Goal: Task Accomplishment & Management: Manage account settings

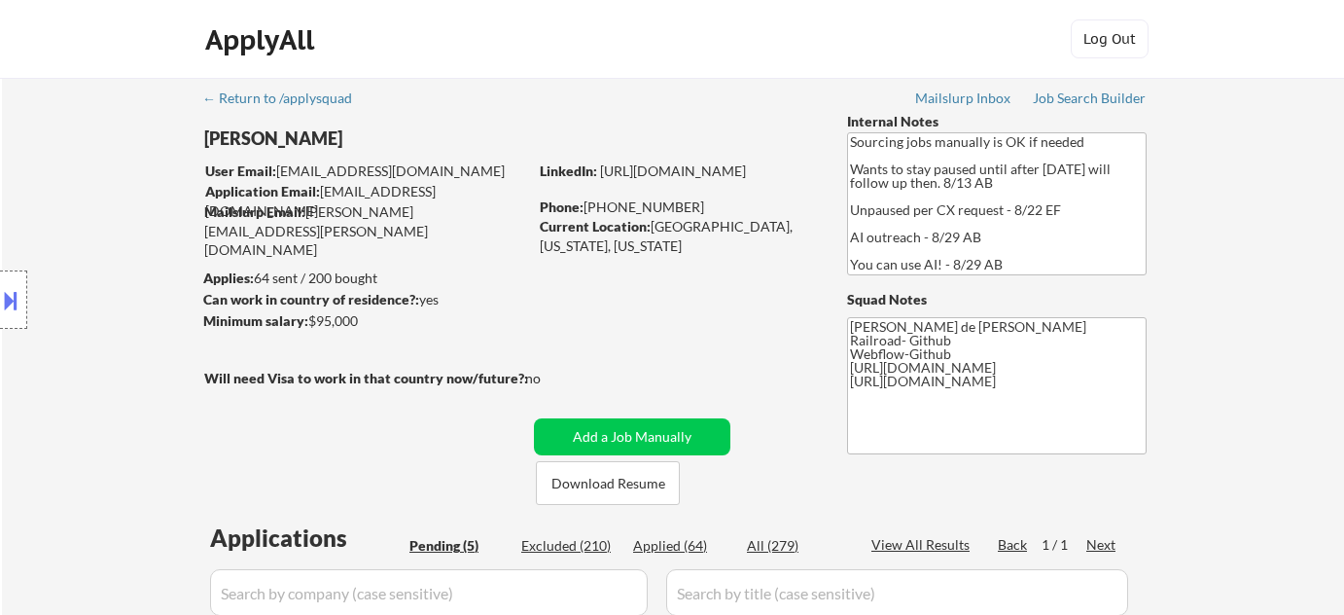
select select ""pending""
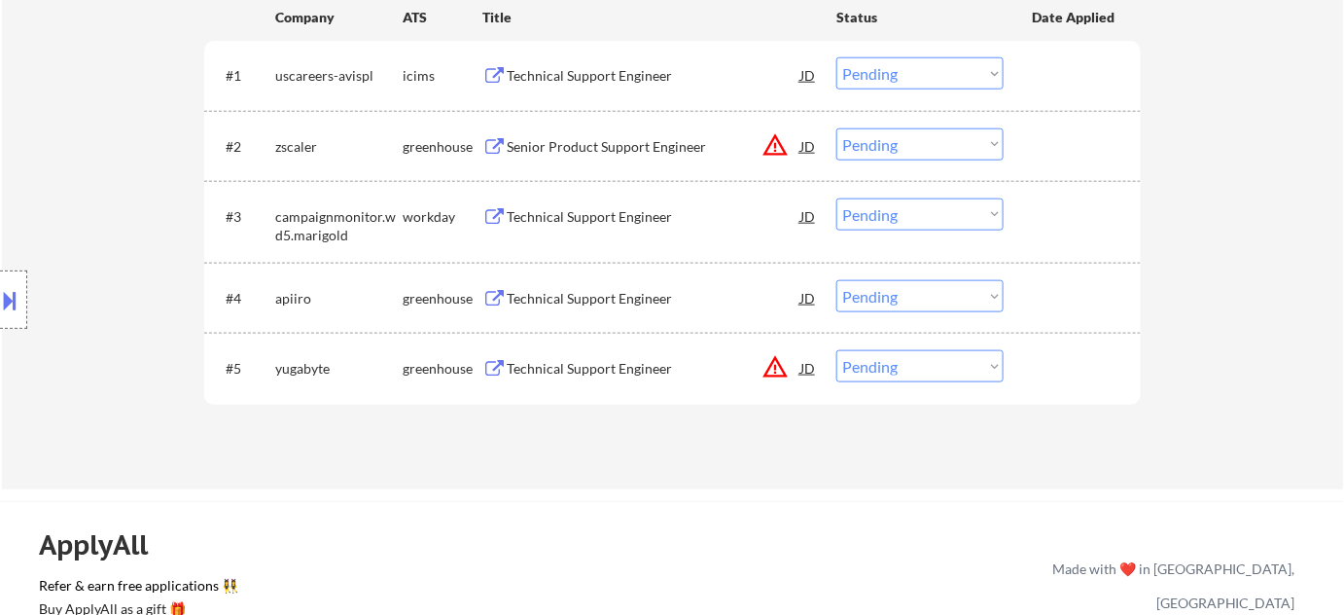
scroll to position [619, 0]
click at [615, 300] on div "Technical Support Engineer" at bounding box center [654, 298] width 294 height 19
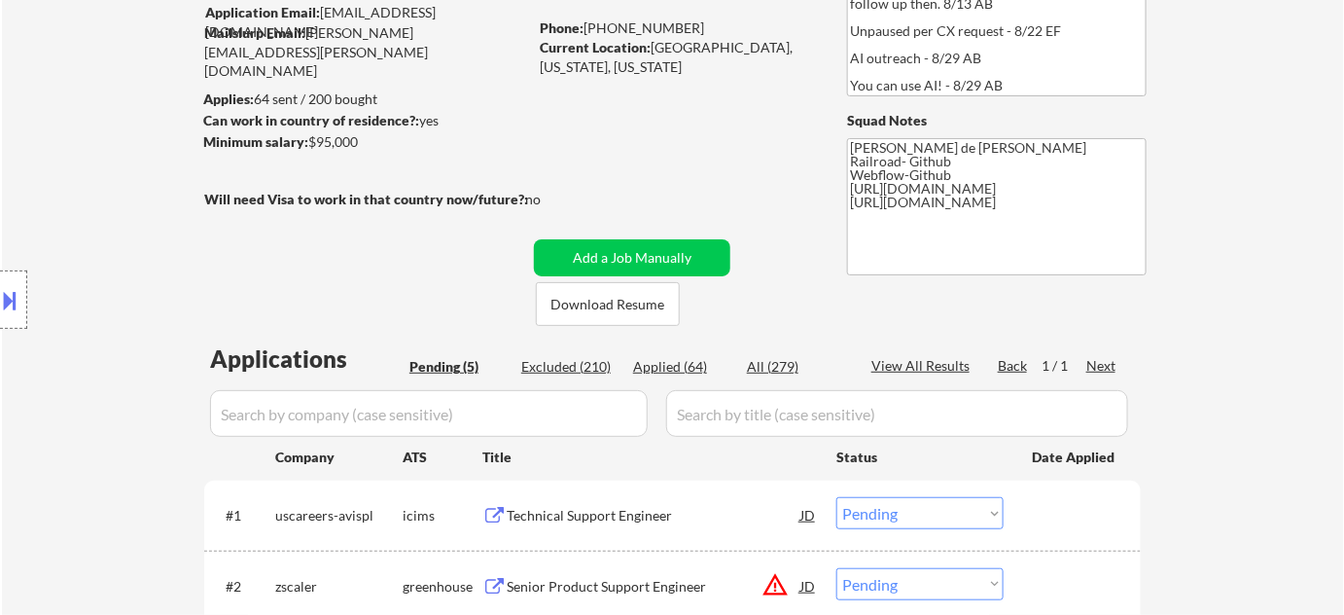
scroll to position [168, 0]
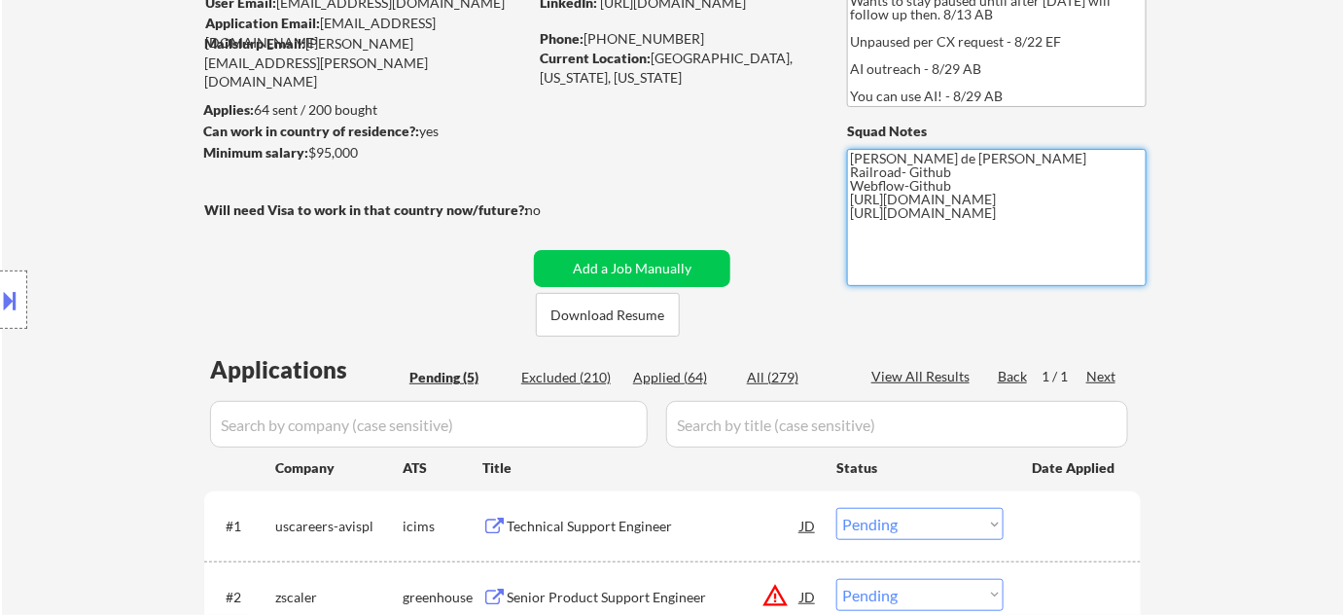
drag, startPoint x: 848, startPoint y: 169, endPoint x: 950, endPoint y: 181, distance: 102.8
click at [950, 181] on textarea "Flor de Mae Railroad- Github Webflow-Github https://www.linkedin.com/in/juliane…" at bounding box center [997, 217] width 300 height 137
drag, startPoint x: 881, startPoint y: 181, endPoint x: 1097, endPoint y: 183, distance: 215.9
click at [1097, 183] on textarea "Flor de Mae https://www.linkedin.com/in/julianeon/ https://docs.google.com/spre…" at bounding box center [997, 217] width 300 height 137
type textarea "Flor de Mae https://www.linkedin.com/in/julianeon/ https://docs.google.com/spre…"
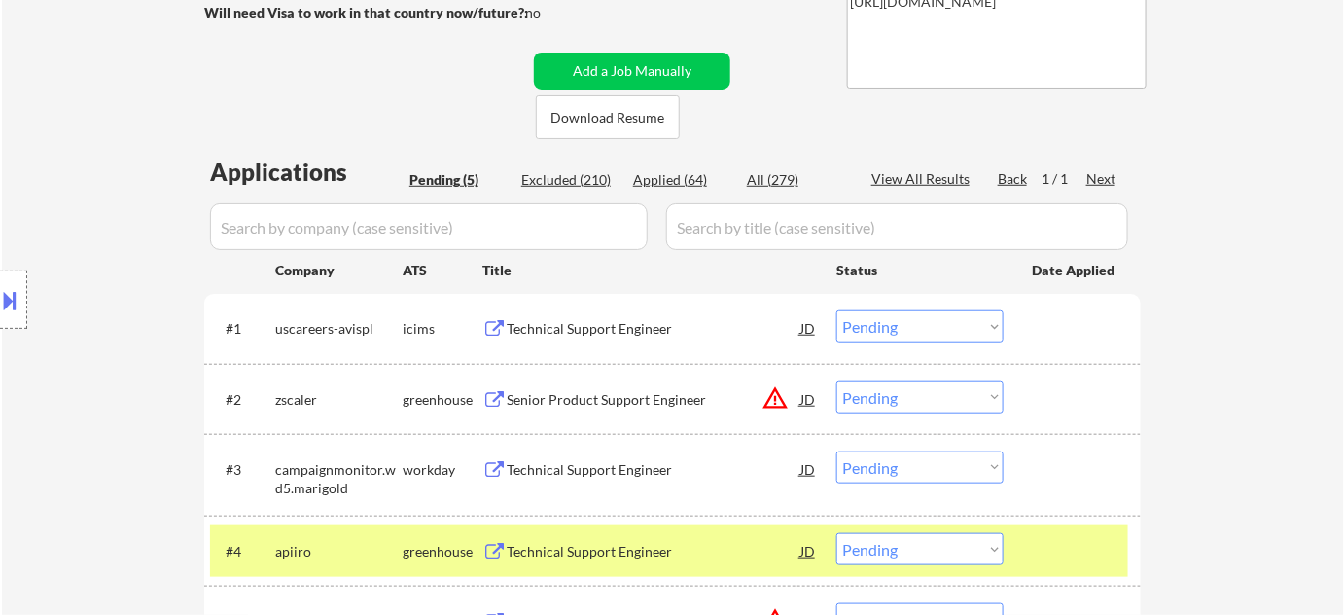
scroll to position [442, 0]
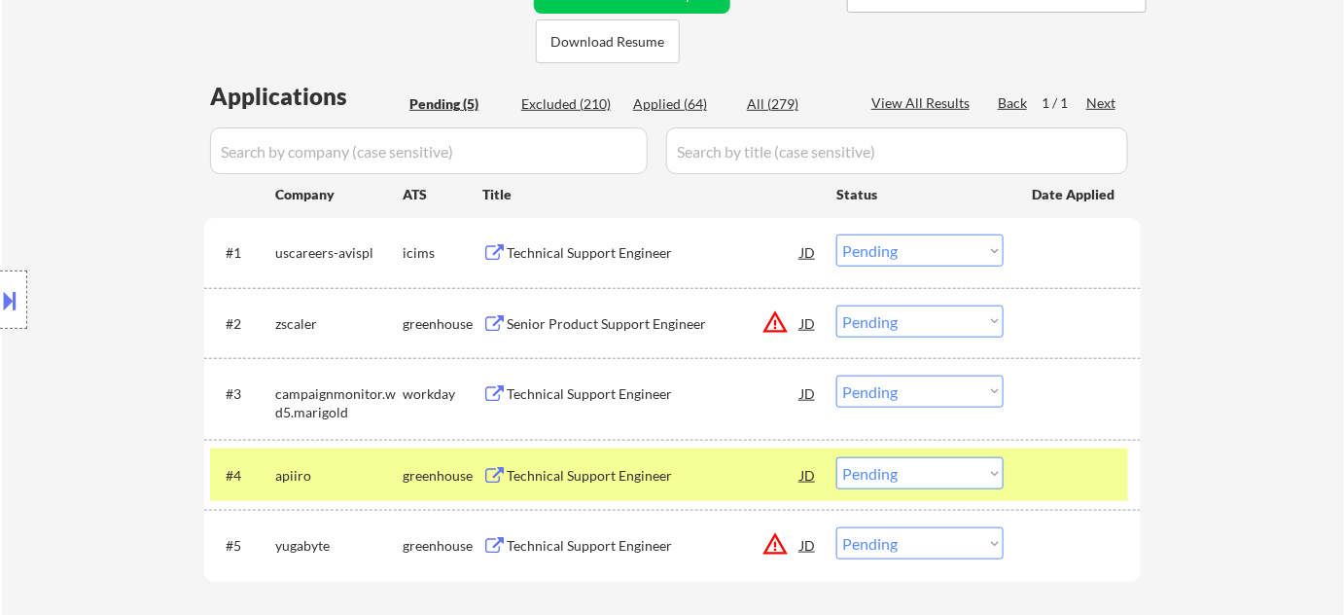
click at [900, 479] on select "Choose an option... Pending Applied Excluded (Questions) Excluded (Expired) Exc…" at bounding box center [919, 473] width 167 height 32
click at [836, 457] on select "Choose an option... Pending Applied Excluded (Questions) Excluded (Expired) Exc…" at bounding box center [919, 473] width 167 height 32
select select ""pending""
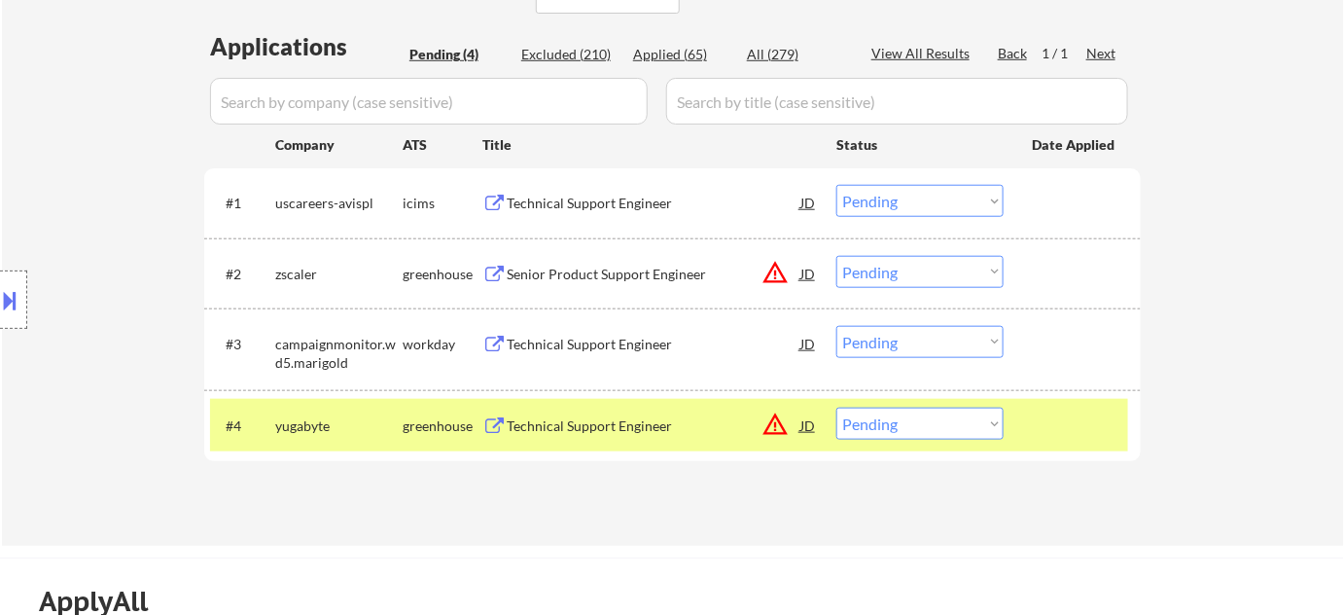
scroll to position [530, 0]
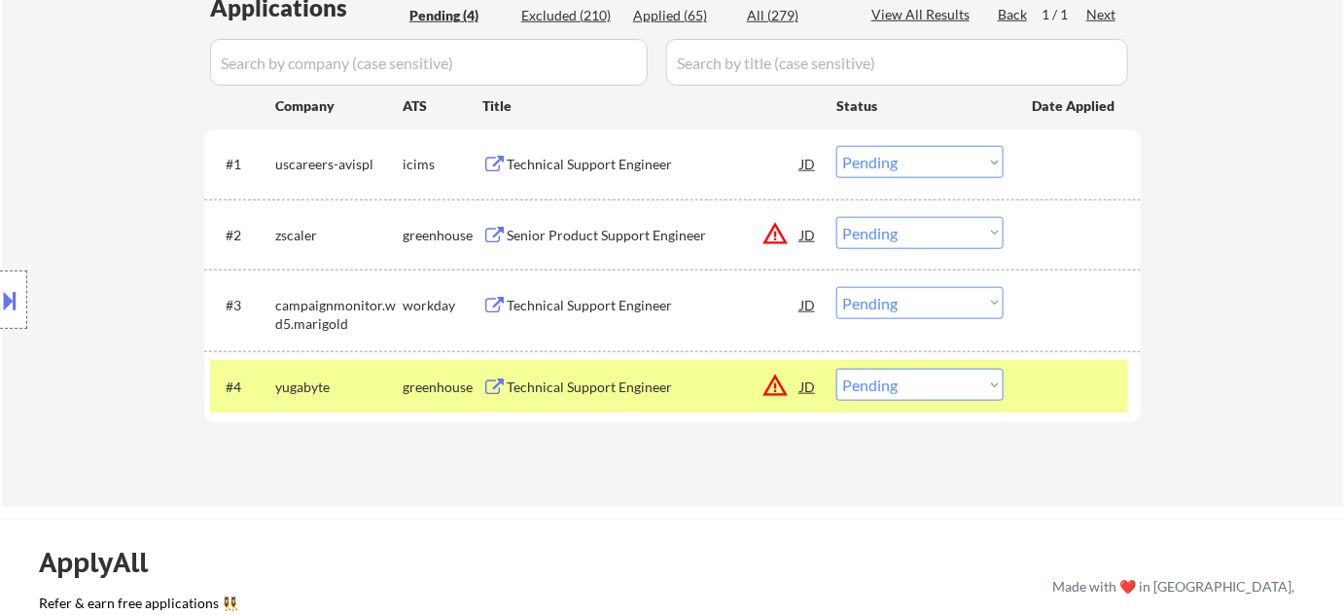
click at [668, 230] on div "Senior Product Support Engineer" at bounding box center [654, 235] width 294 height 19
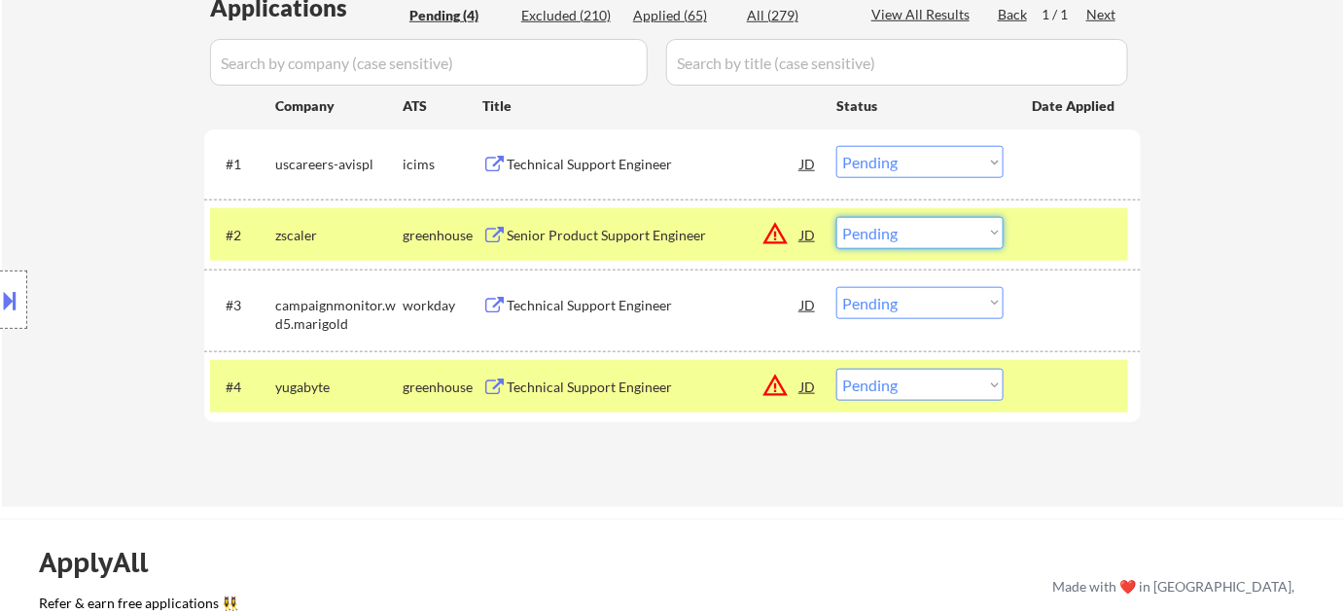
click at [887, 231] on select "Choose an option... Pending Applied Excluded (Questions) Excluded (Expired) Exc…" at bounding box center [919, 233] width 167 height 32
click at [836, 217] on select "Choose an option... Pending Applied Excluded (Questions) Excluded (Expired) Exc…" at bounding box center [919, 233] width 167 height 32
select select ""pending""
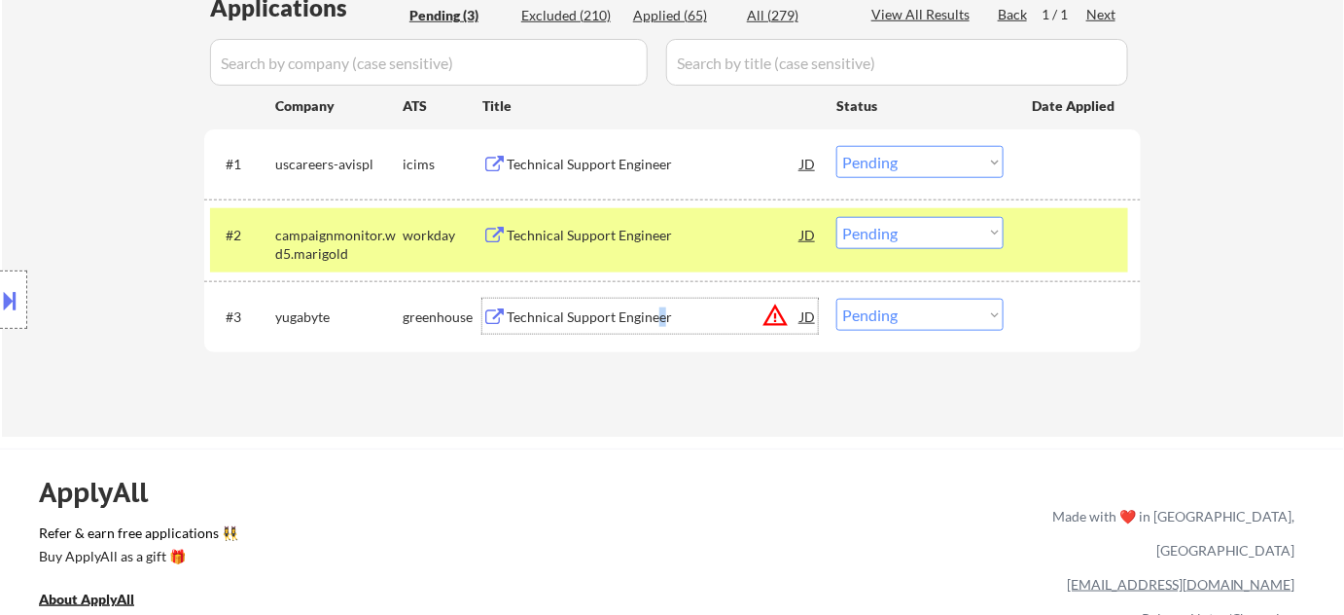
click at [658, 319] on div "Technical Support Engineer" at bounding box center [654, 316] width 294 height 19
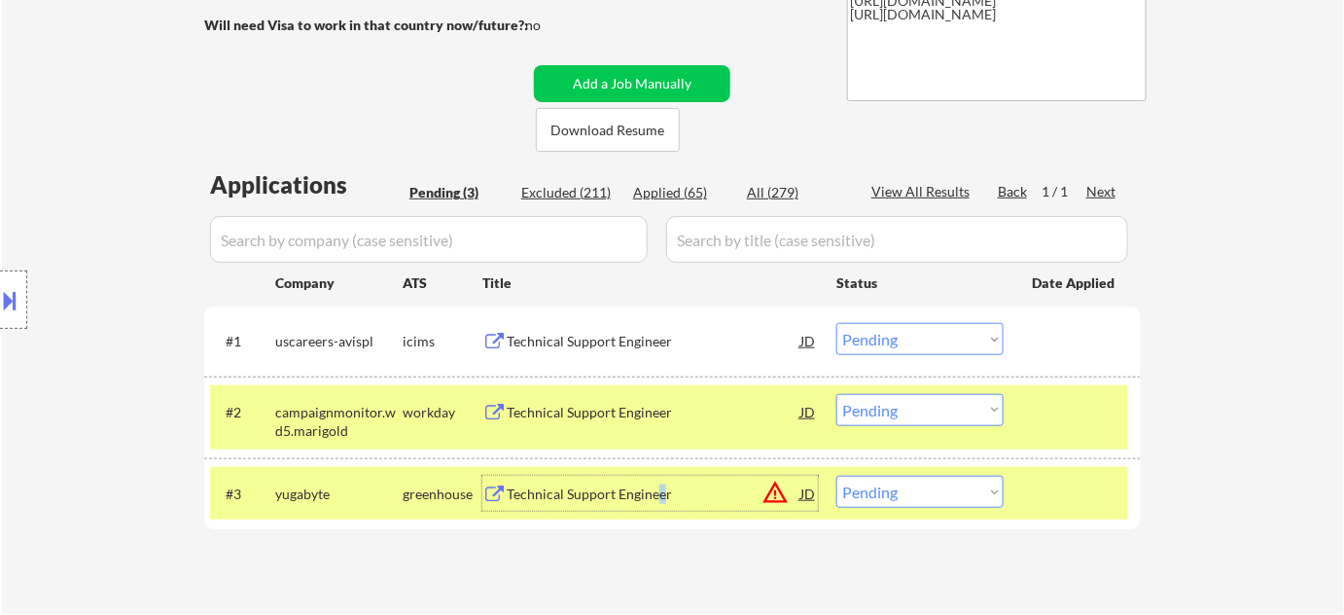
scroll to position [442, 0]
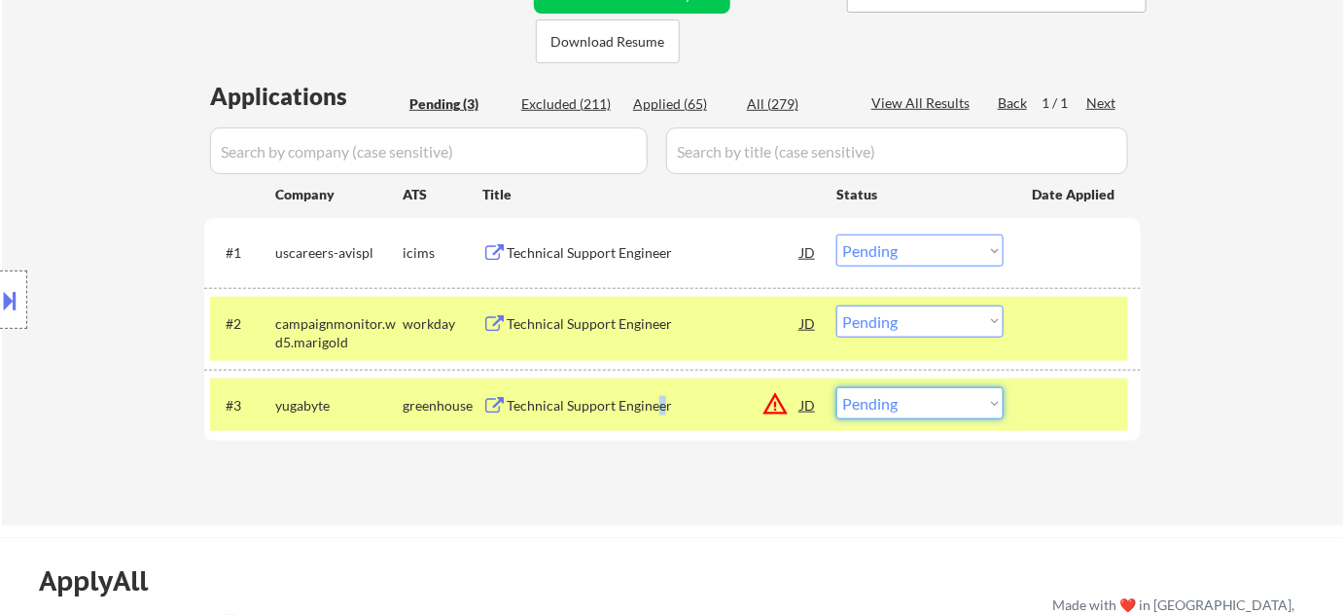
drag, startPoint x: 954, startPoint y: 407, endPoint x: 954, endPoint y: 396, distance: 10.7
click at [954, 407] on select "Choose an option... Pending Applied Excluded (Questions) Excluded (Expired) Exc…" at bounding box center [919, 403] width 167 height 32
select select ""excluded__location_""
click at [836, 387] on select "Choose an option... Pending Applied Excluded (Questions) Excluded (Expired) Exc…" at bounding box center [919, 403] width 167 height 32
click at [582, 323] on div "Technical Support Engineer" at bounding box center [654, 323] width 294 height 19
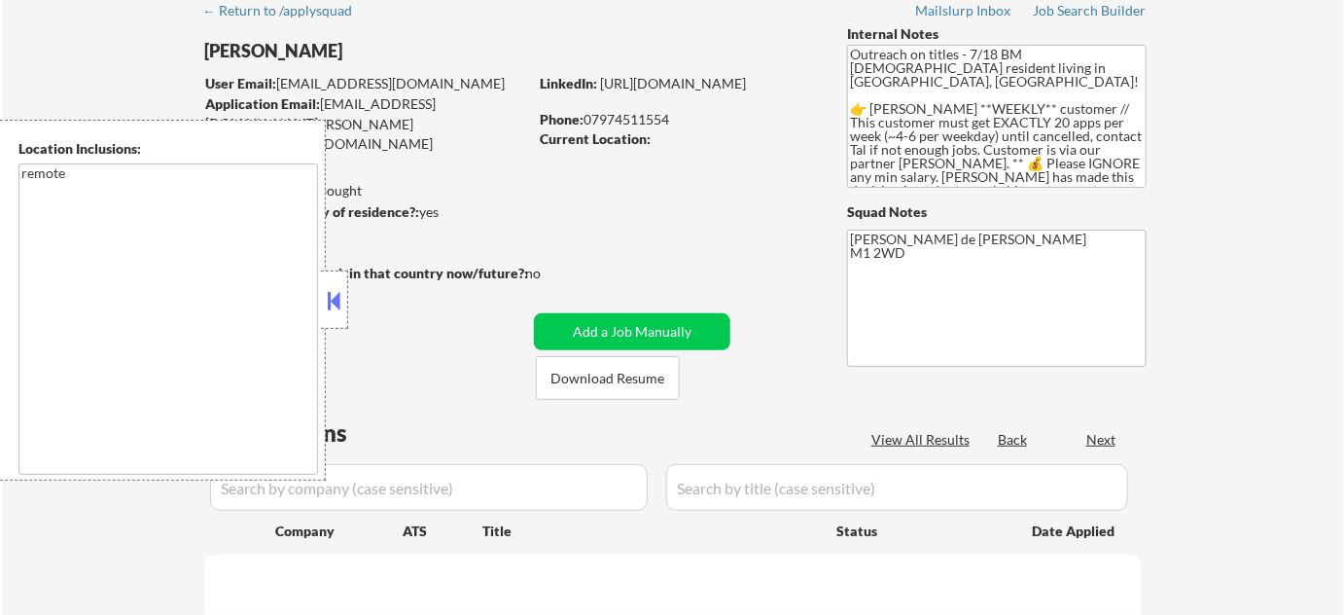
scroll to position [176, 0]
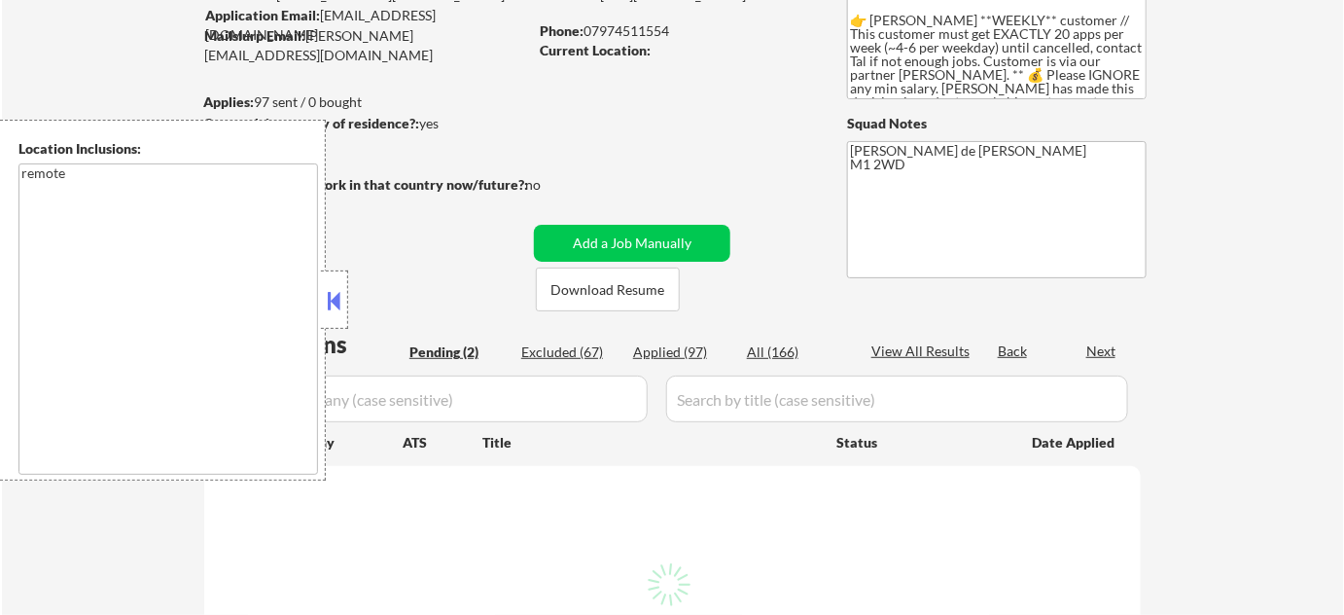
select select ""pending""
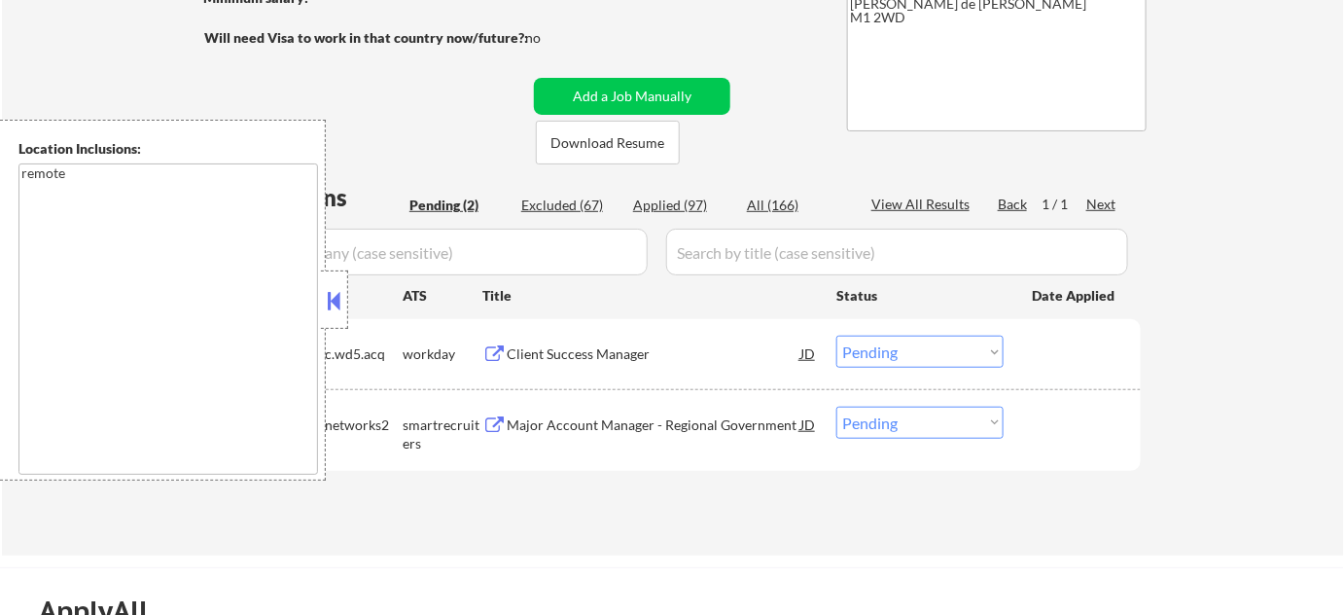
scroll to position [353, 0]
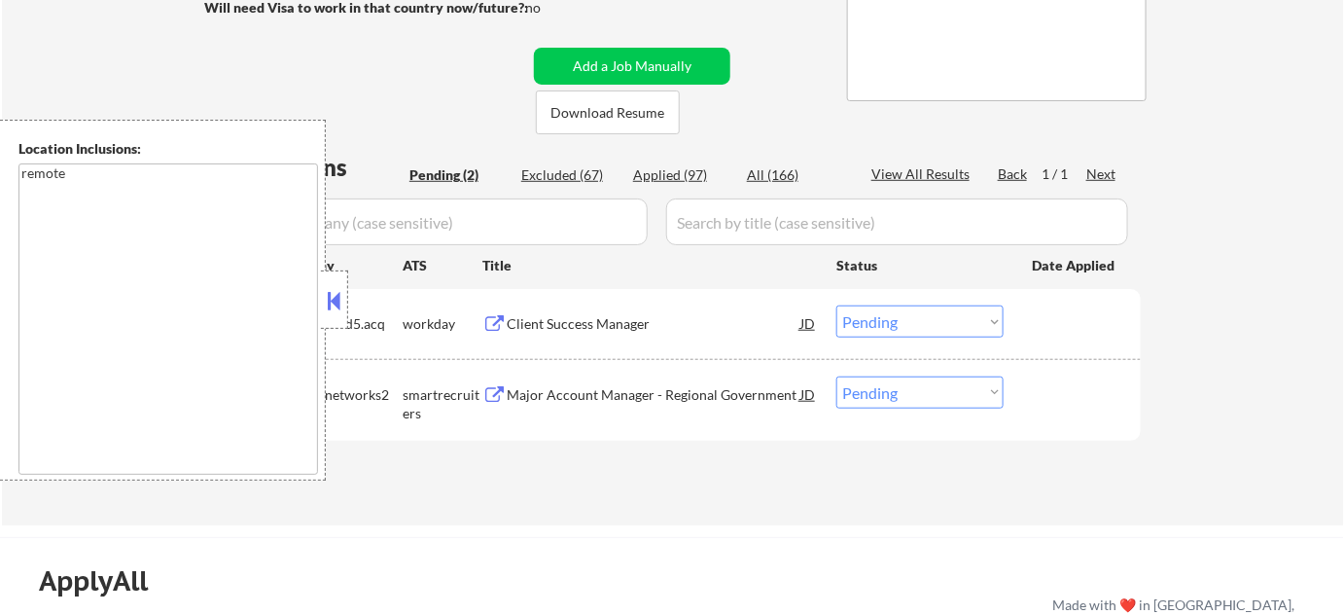
click at [329, 295] on button at bounding box center [334, 300] width 21 height 29
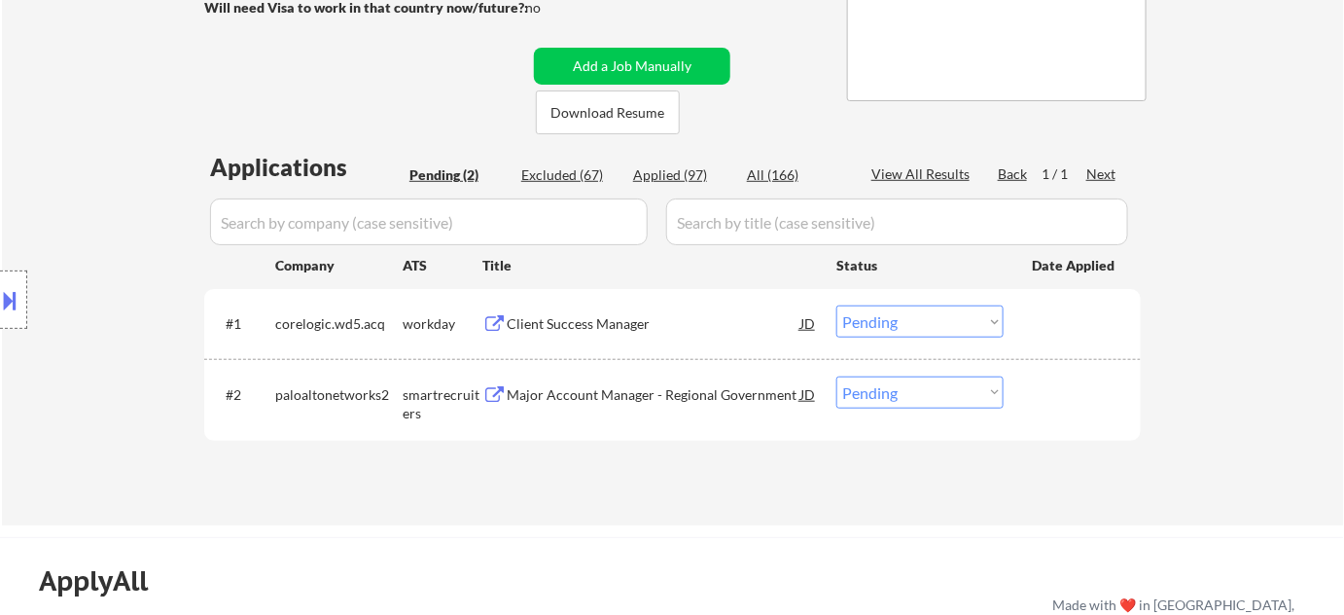
click at [596, 341] on div "#1 corelogic.wd5.acq workday Client Success Manager JD Choose an option... Pend…" at bounding box center [669, 323] width 918 height 53
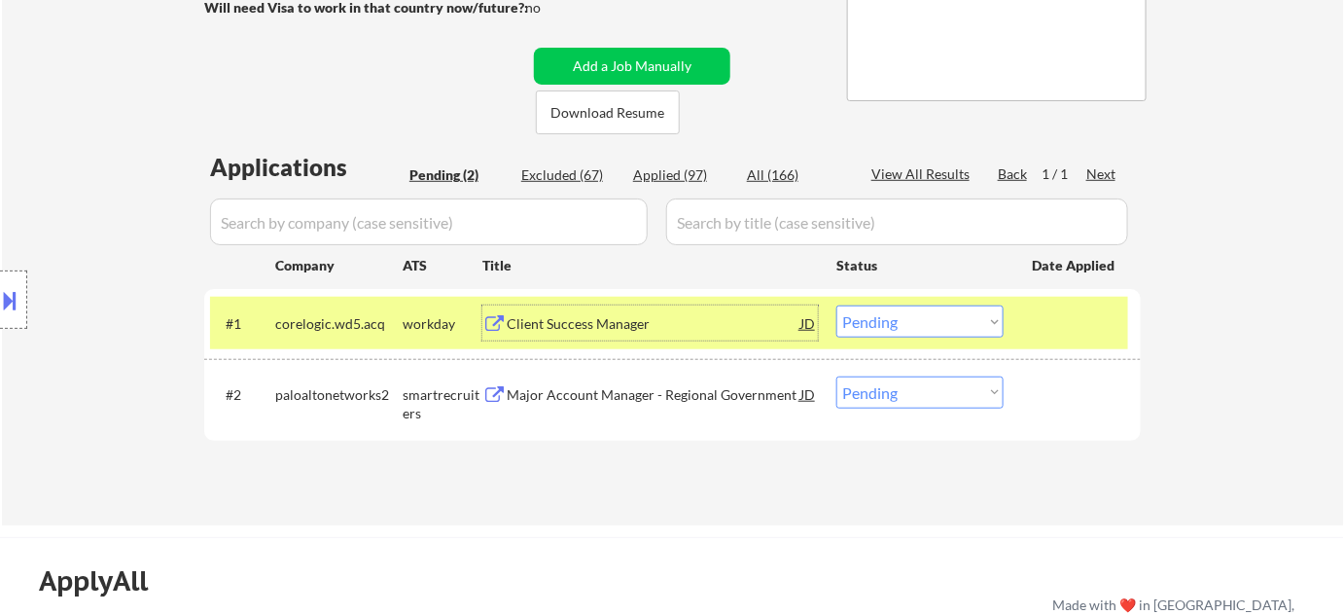
click at [606, 327] on div "Client Success Manager" at bounding box center [654, 323] width 294 height 19
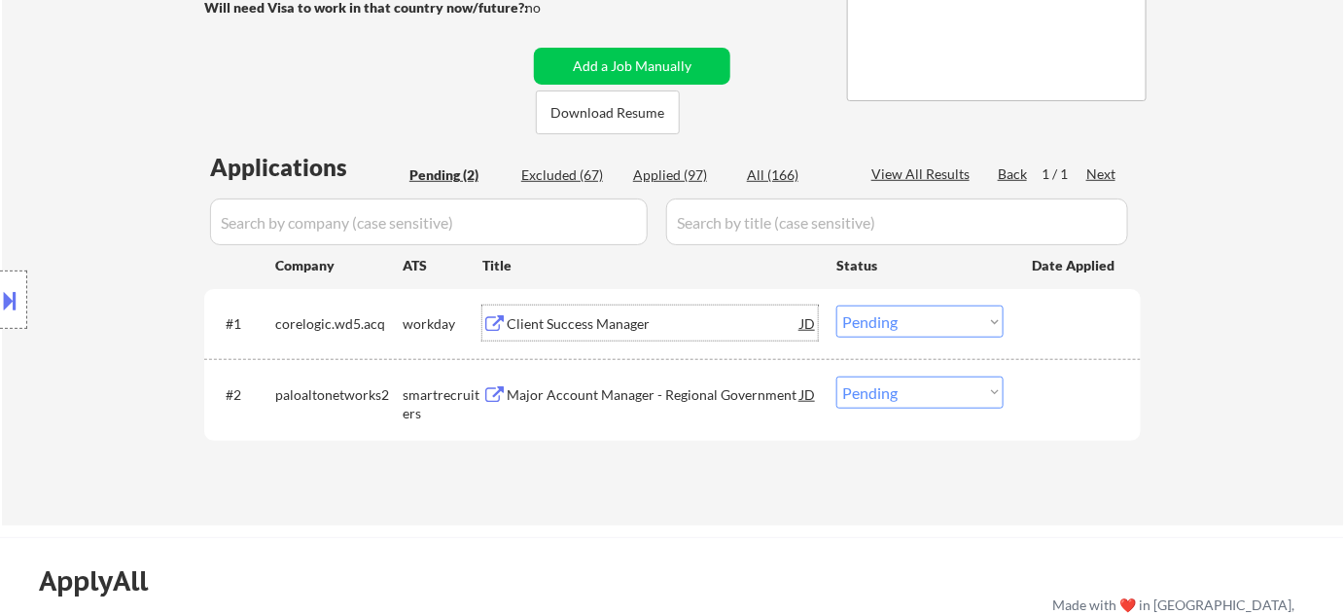
click at [656, 387] on div "Major Account Manager - Regional Government" at bounding box center [654, 394] width 294 height 19
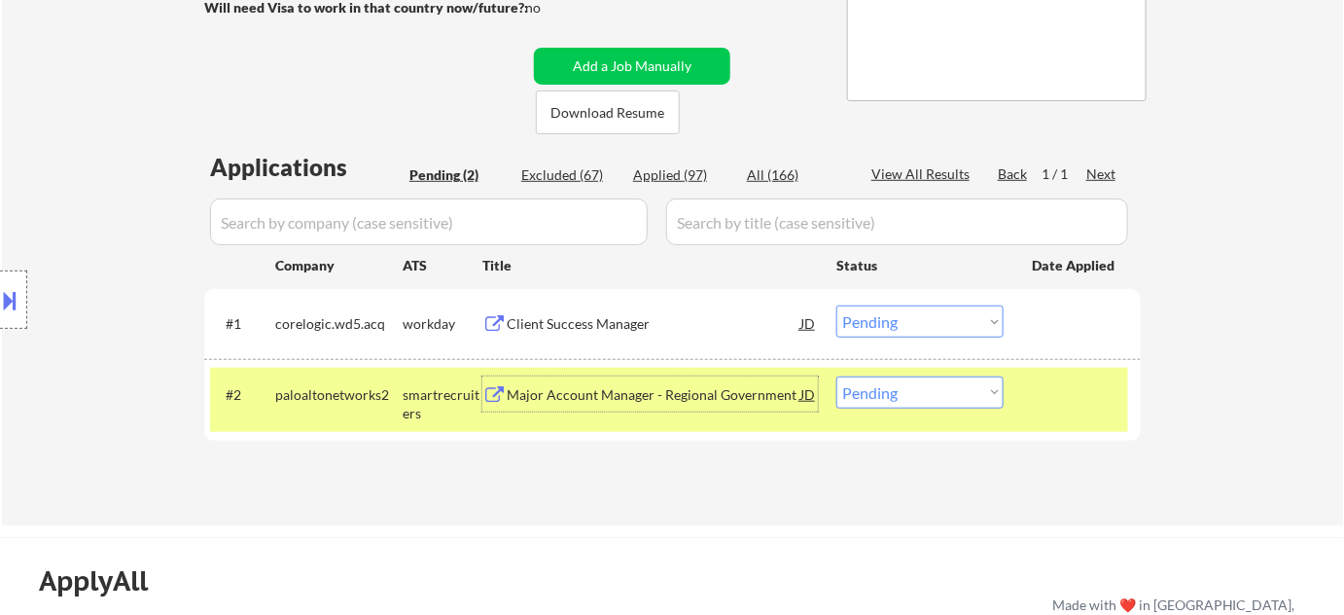
click at [946, 397] on select "Choose an option... Pending Applied Excluded (Questions) Excluded (Expired) Exc…" at bounding box center [919, 392] width 167 height 32
select select ""excluded__bad_match_""
click at [836, 376] on select "Choose an option... Pending Applied Excluded (Questions) Excluded (Expired) Exc…" at bounding box center [919, 392] width 167 height 32
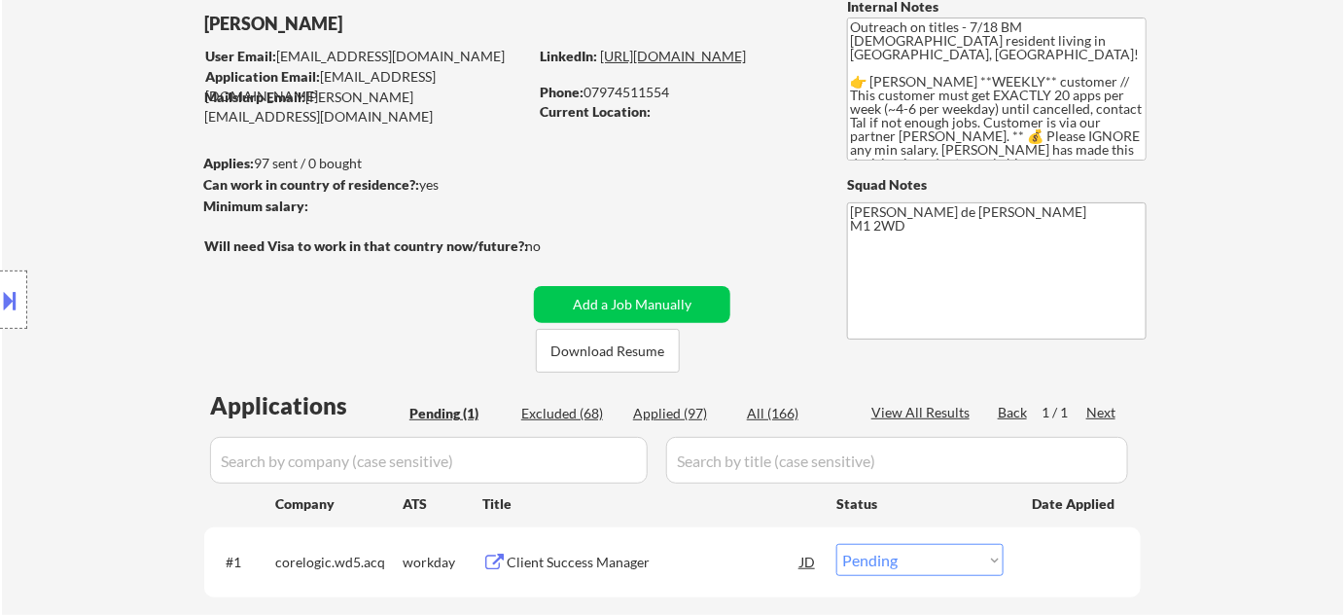
scroll to position [0, 0]
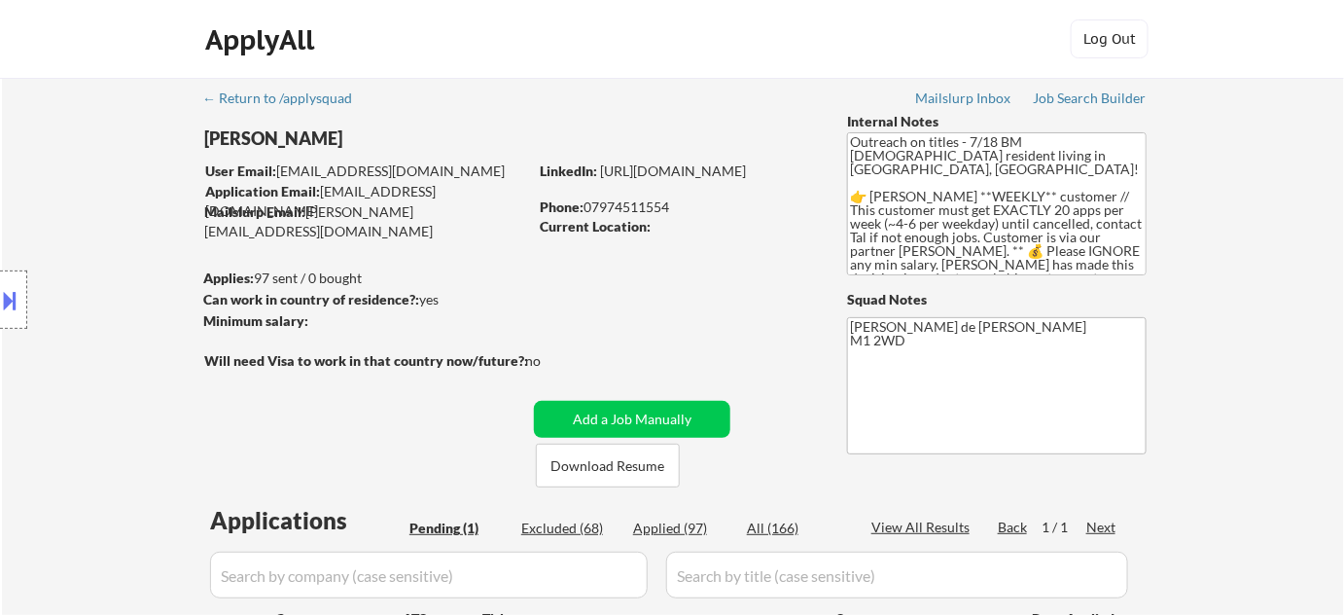
drag, startPoint x: 688, startPoint y: 213, endPoint x: 587, endPoint y: 215, distance: 100.2
click at [587, 215] on div "Phone: 07974511554" at bounding box center [677, 206] width 275 height 19
copy div "07974511554"
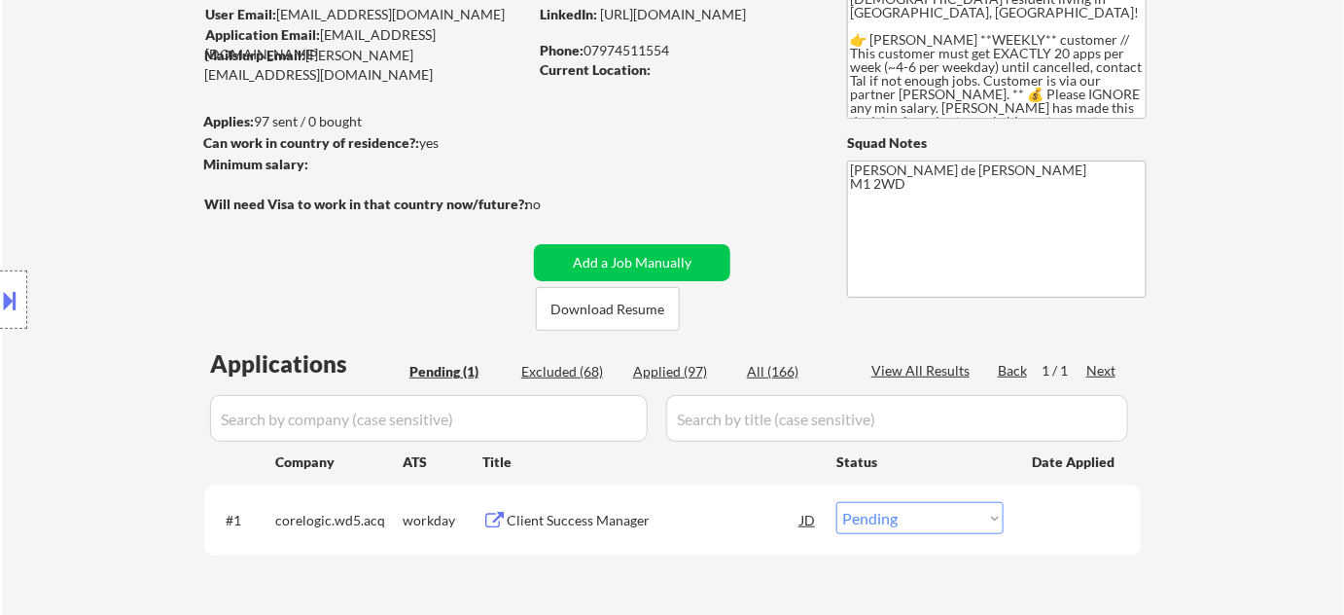
scroll to position [176, 0]
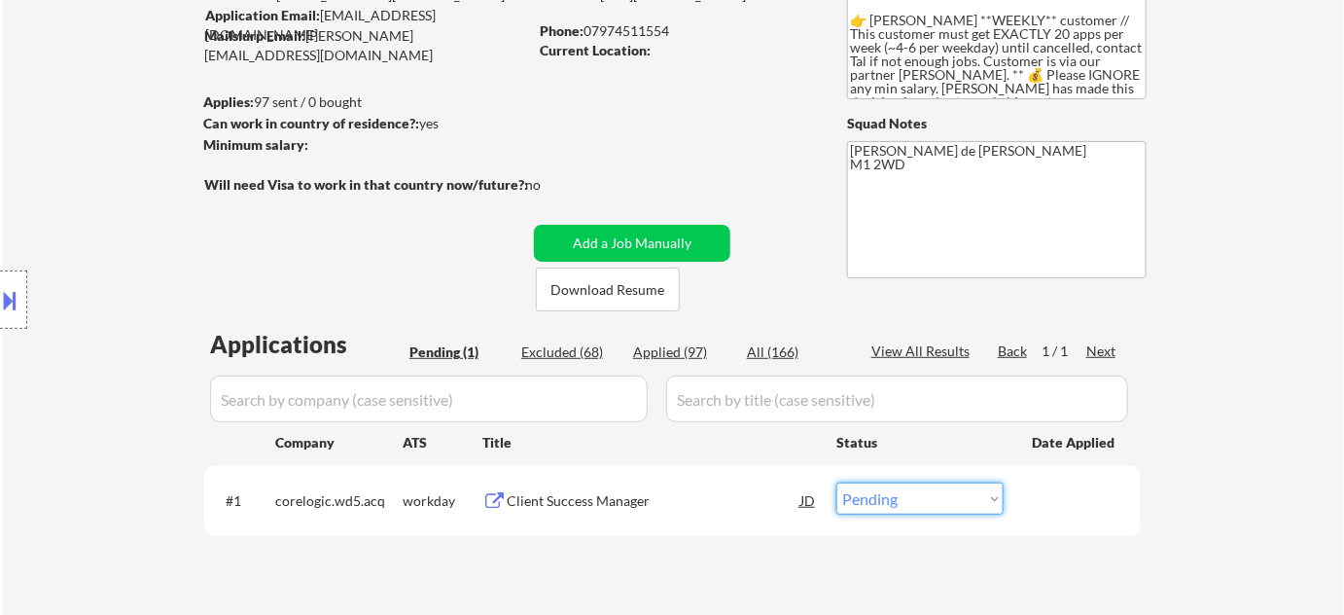
click at [947, 492] on select "Choose an option... Pending Applied Excluded (Questions) Excluded (Expired) Exc…" at bounding box center [919, 498] width 167 height 32
select select ""excluded__other_""
click at [836, 482] on select "Choose an option... Pending Applied Excluded (Questions) Excluded (Expired) Exc…" at bounding box center [919, 498] width 167 height 32
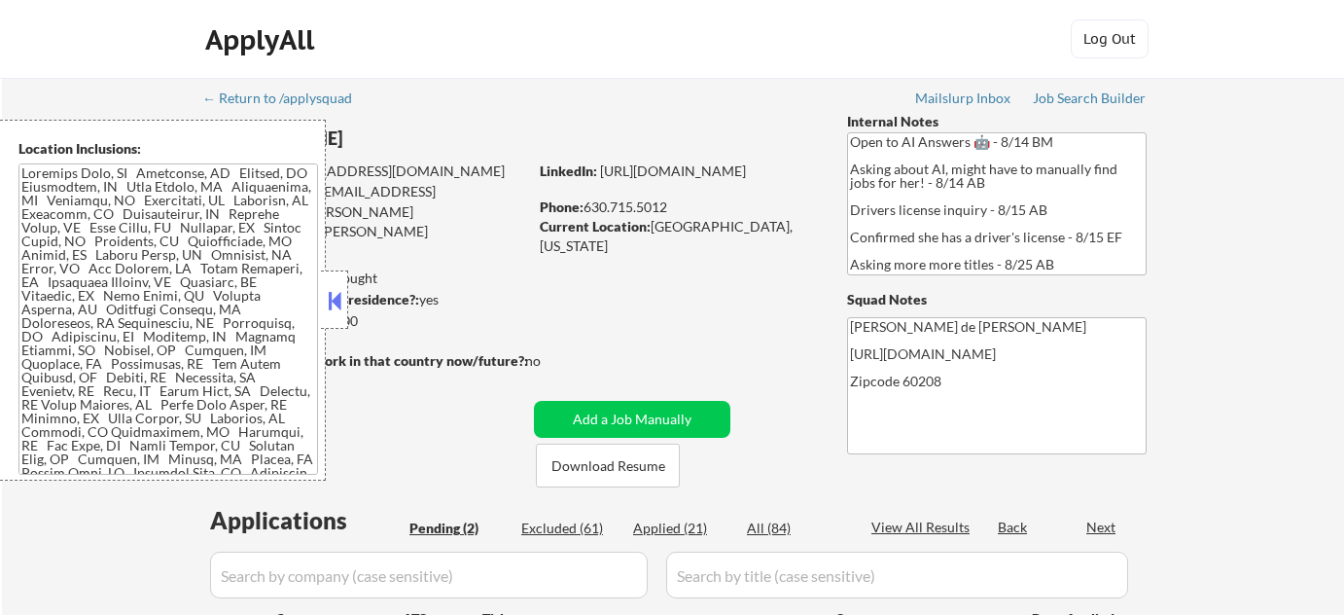
select select ""pending""
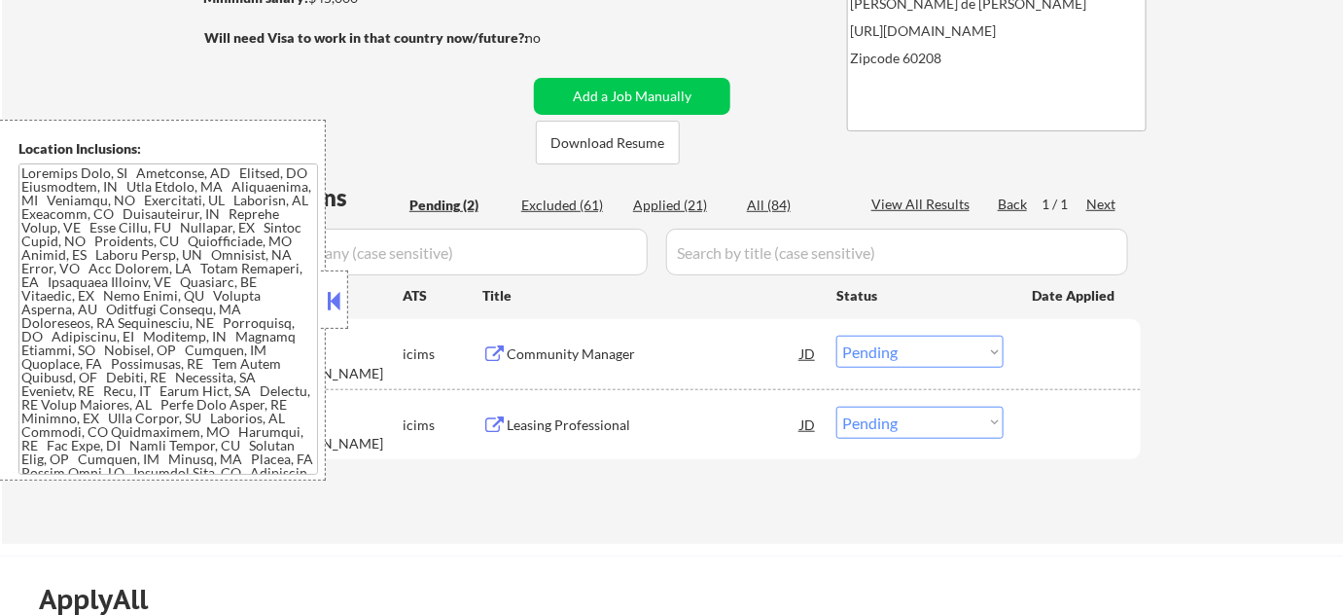
scroll to position [353, 0]
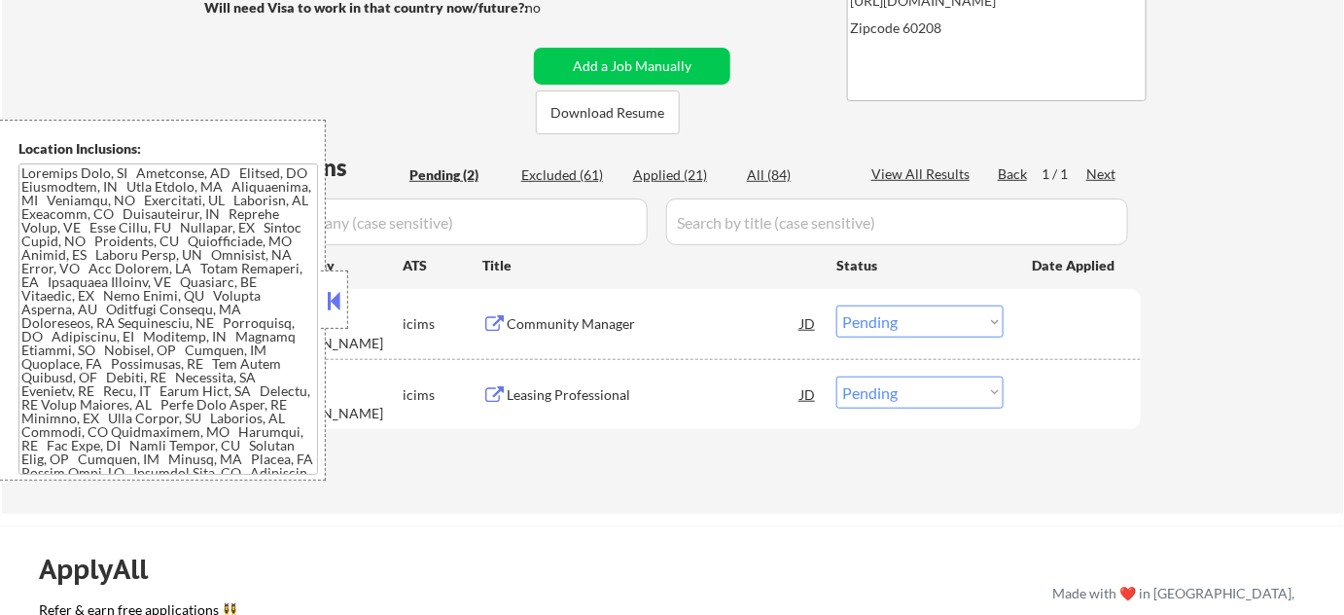
click at [332, 310] on button at bounding box center [334, 300] width 21 height 29
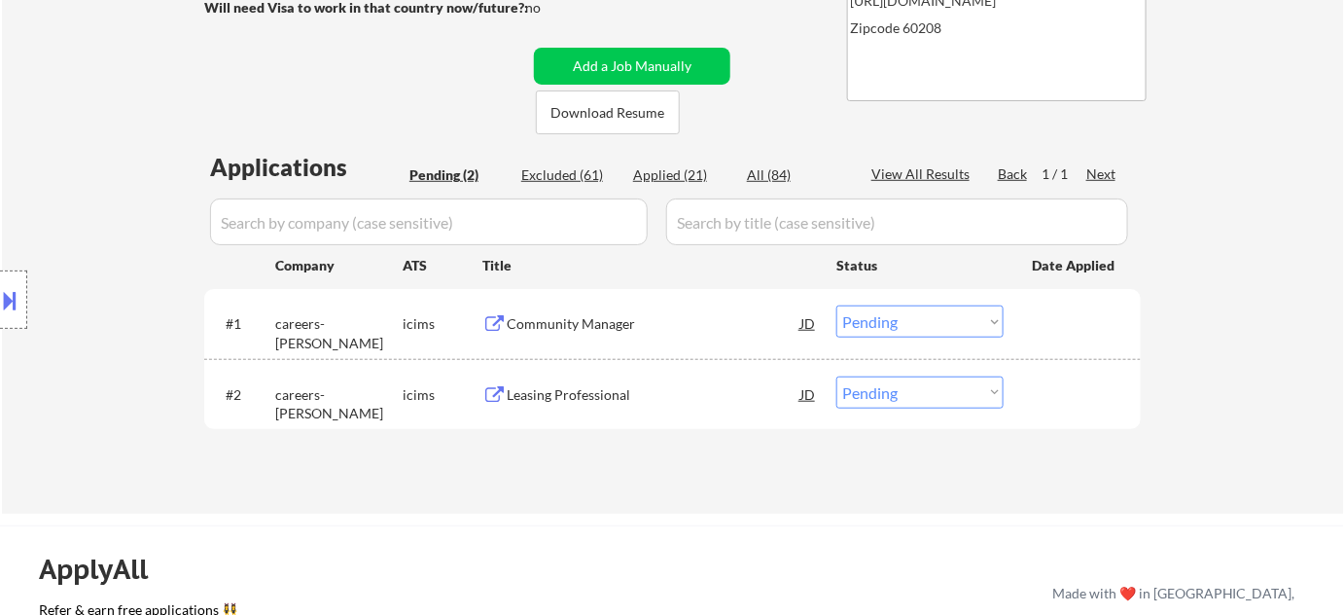
click at [698, 158] on div "Applications Pending (2) Excluded (61) Applied (21) All (84) View All Results B…" at bounding box center [672, 314] width 937 height 326
click at [693, 172] on div "Applied (21)" at bounding box center [681, 174] width 97 height 19
select select ""applied""
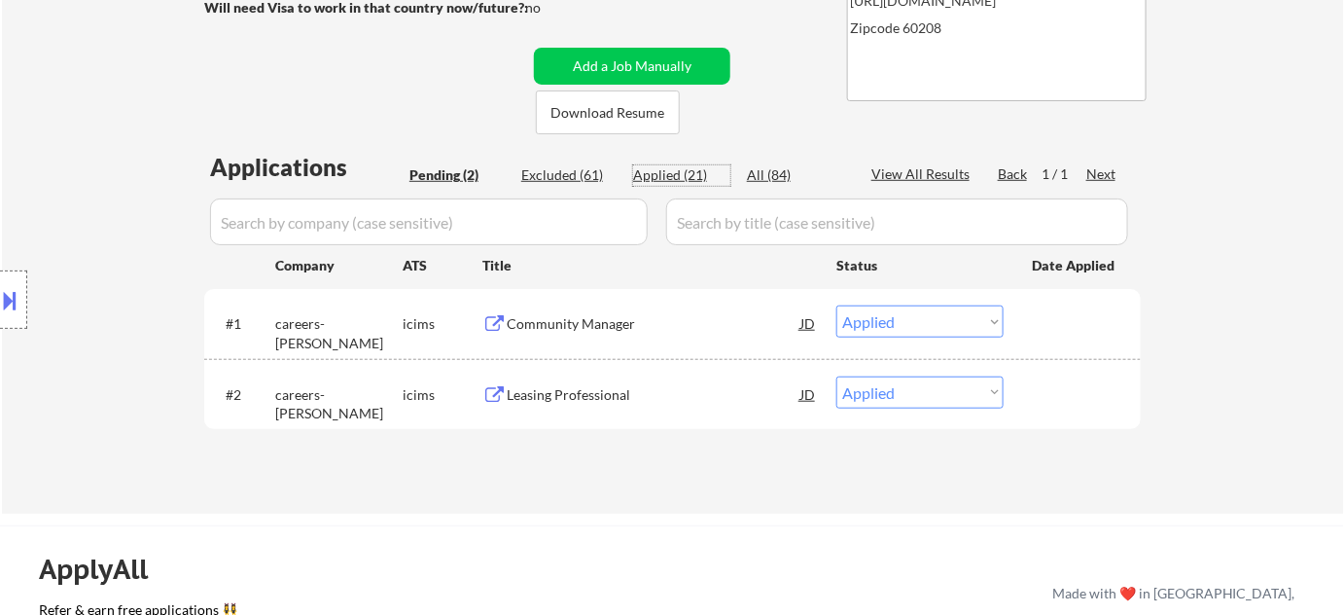
select select ""applied""
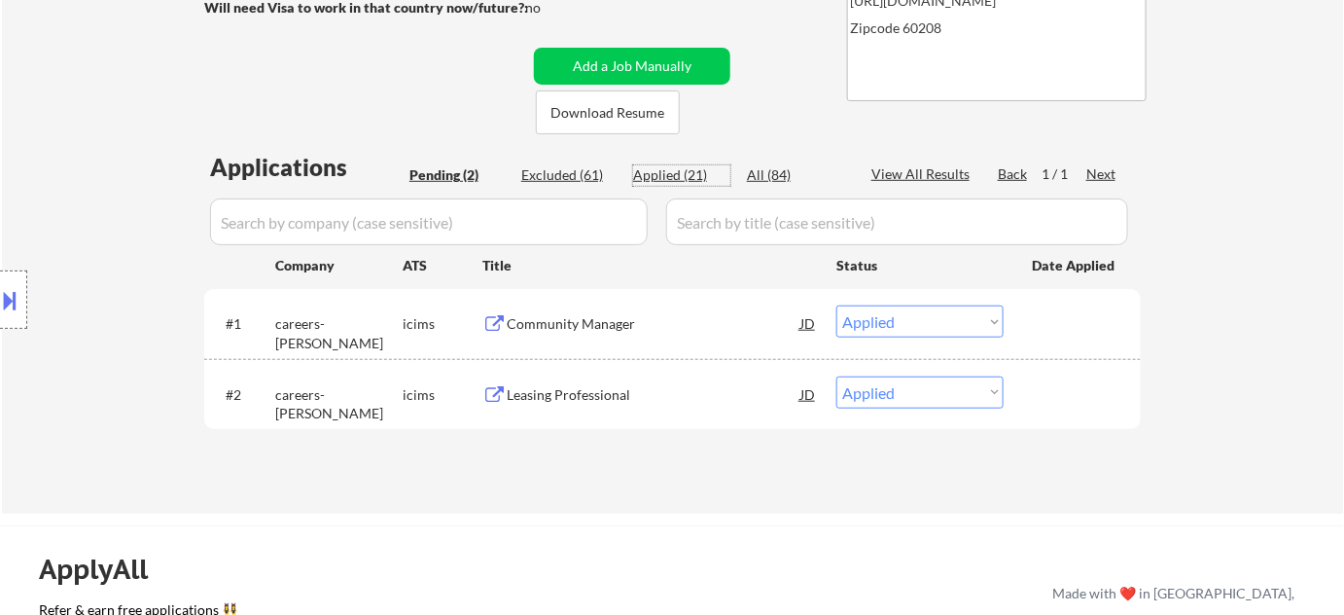
select select ""applied""
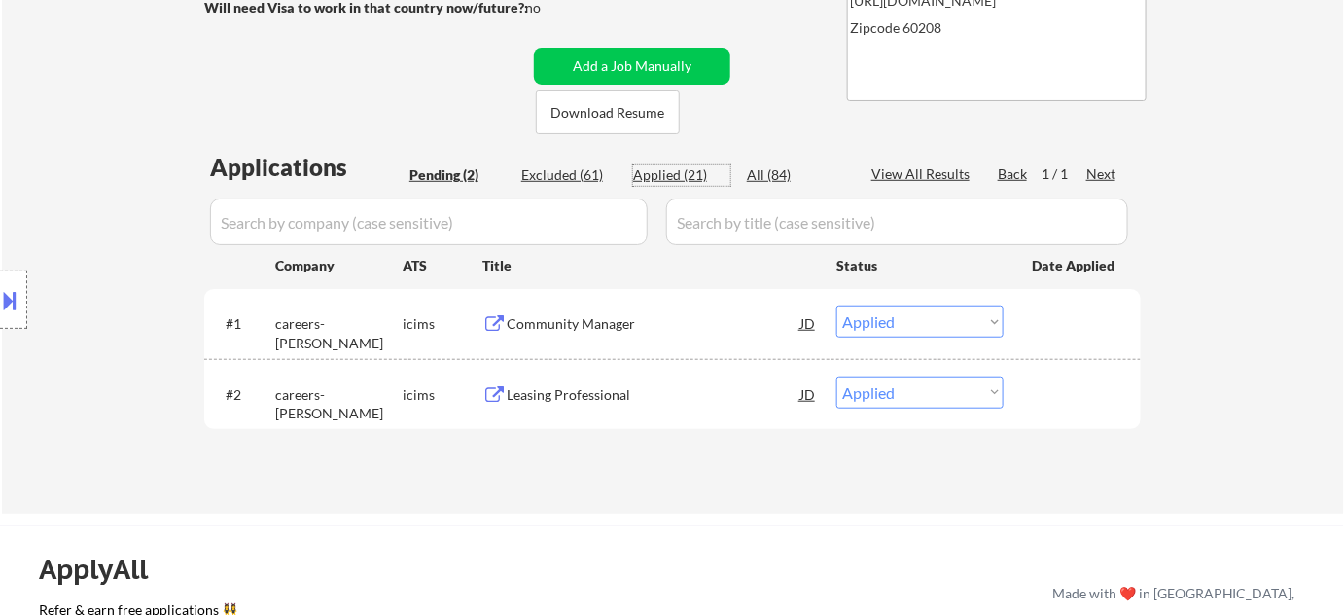
select select ""applied""
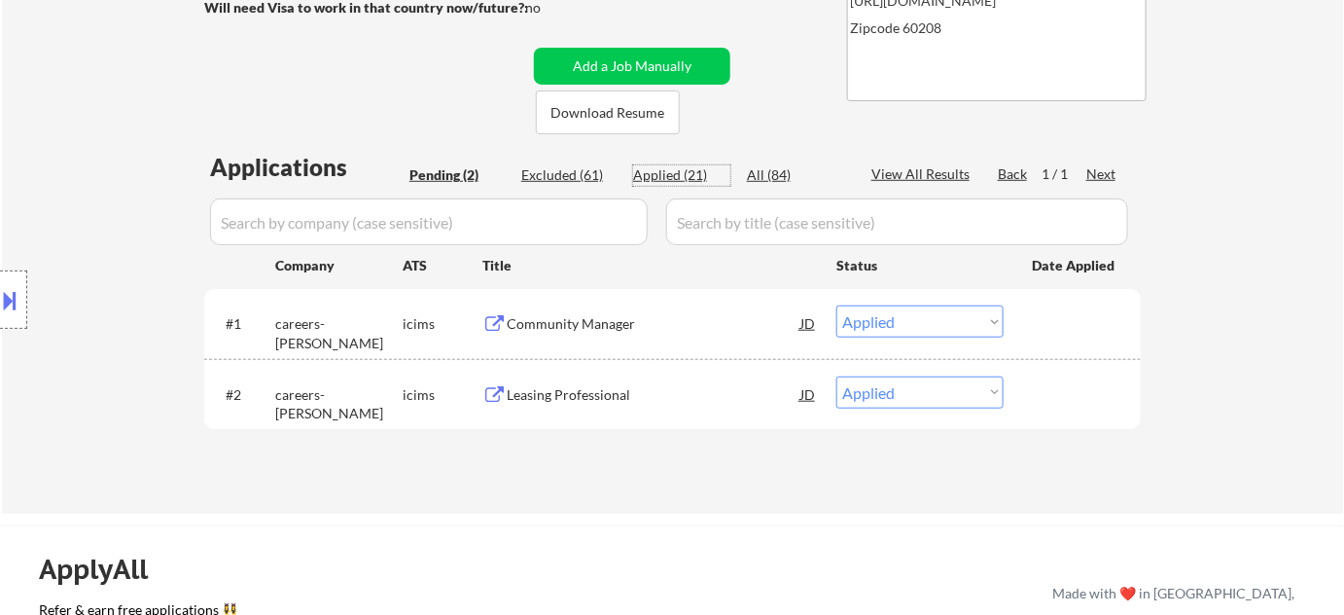
select select ""applied""
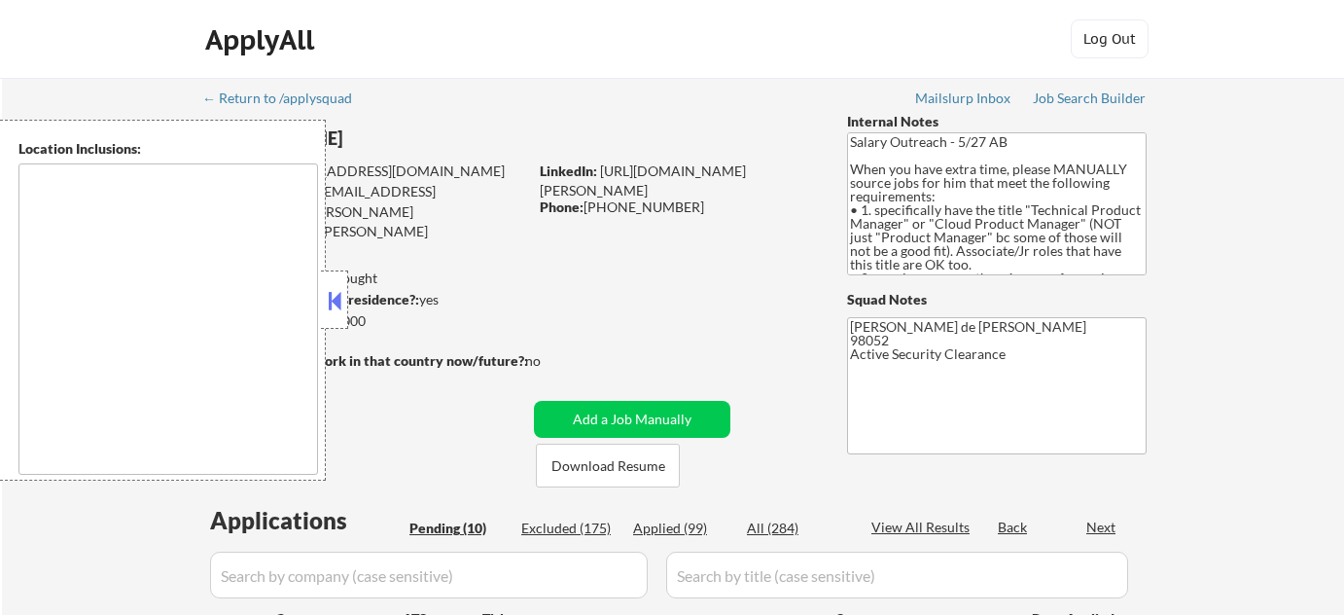
type textarea "[GEOGRAPHIC_DATA], [GEOGRAPHIC_DATA] [GEOGRAPHIC_DATA], [GEOGRAPHIC_DATA] [GEOG…"
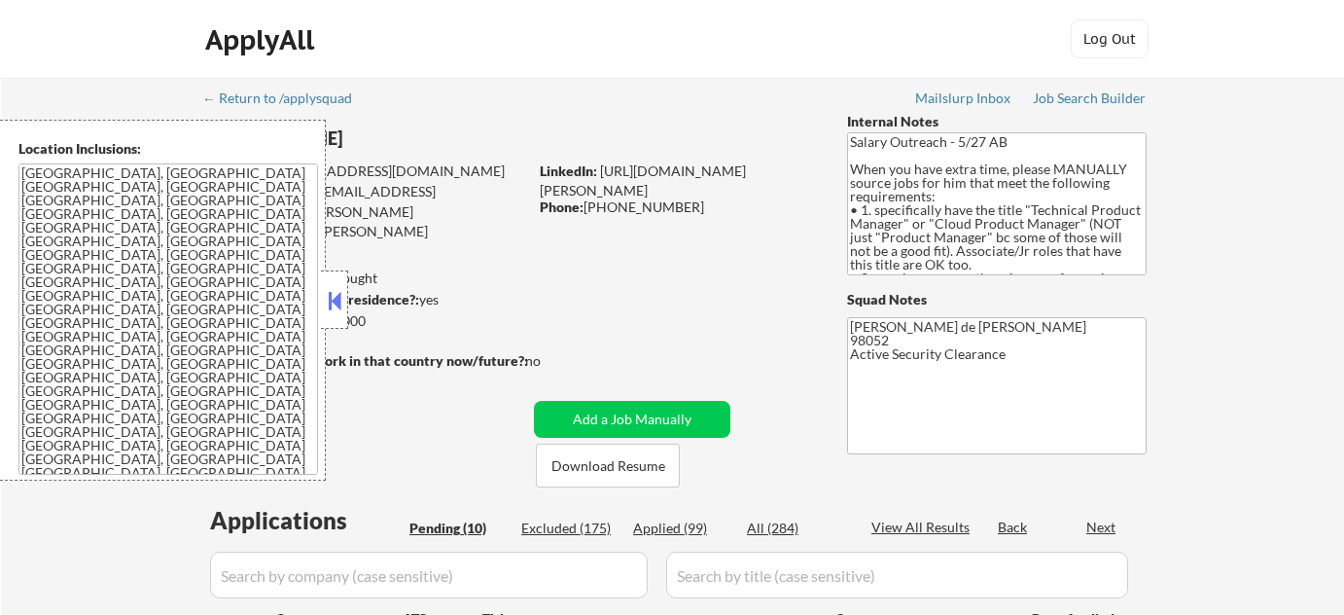
select select ""pending""
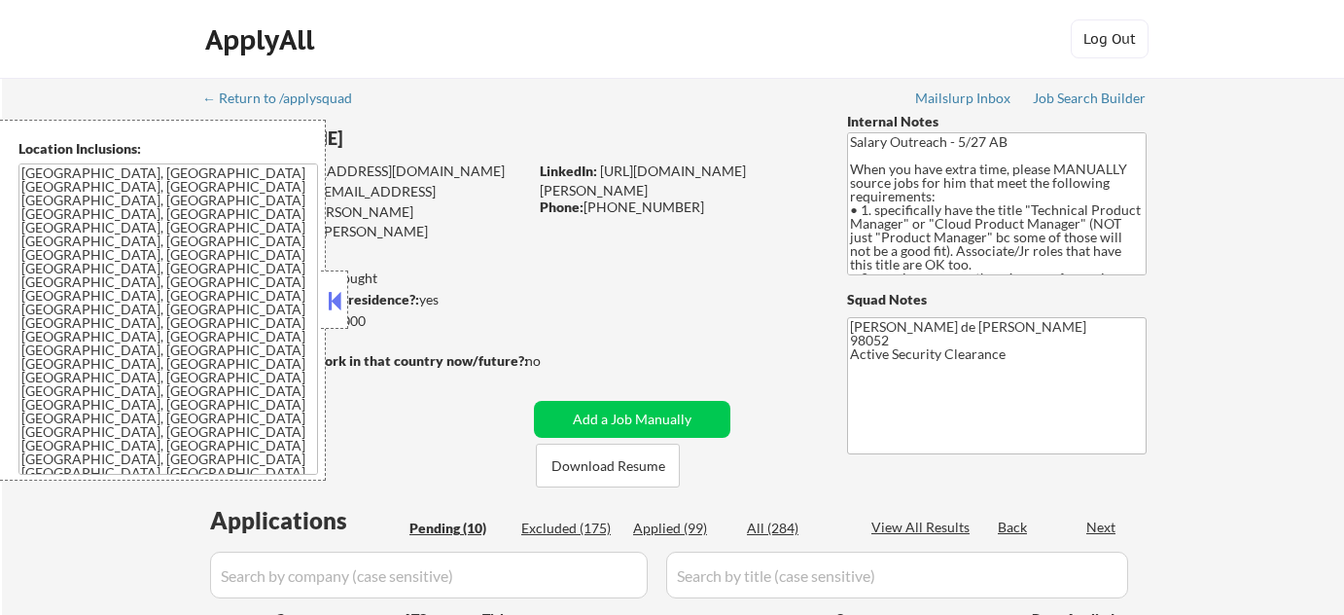
select select ""pending""
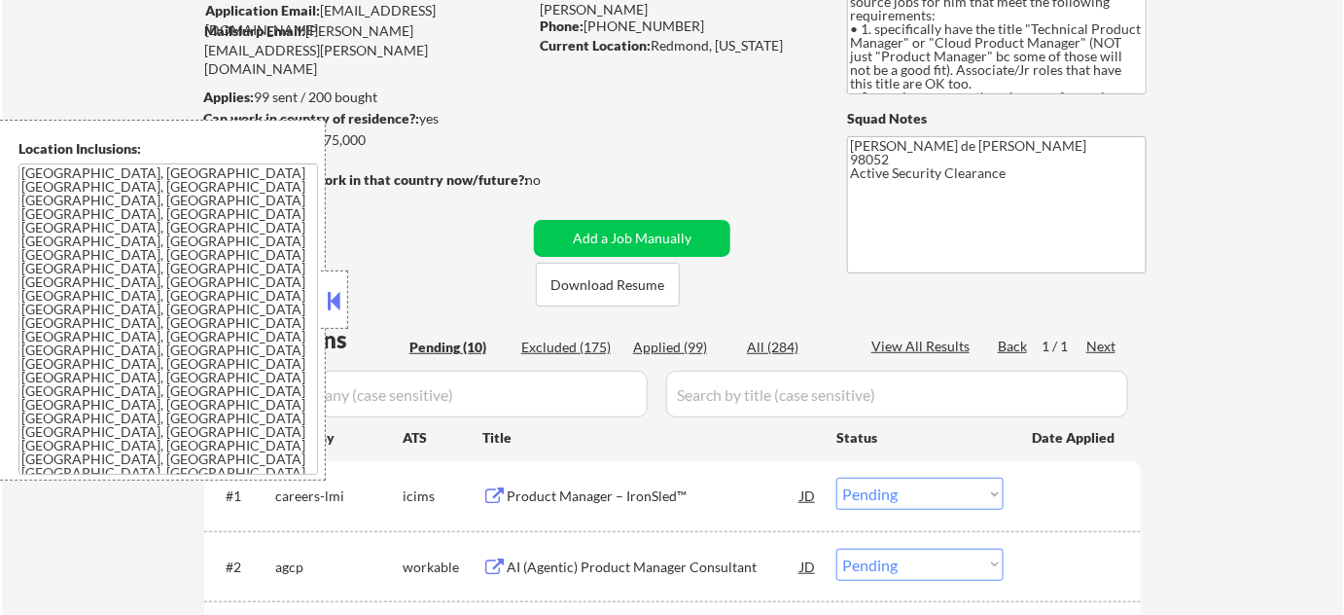
scroll to position [265, 0]
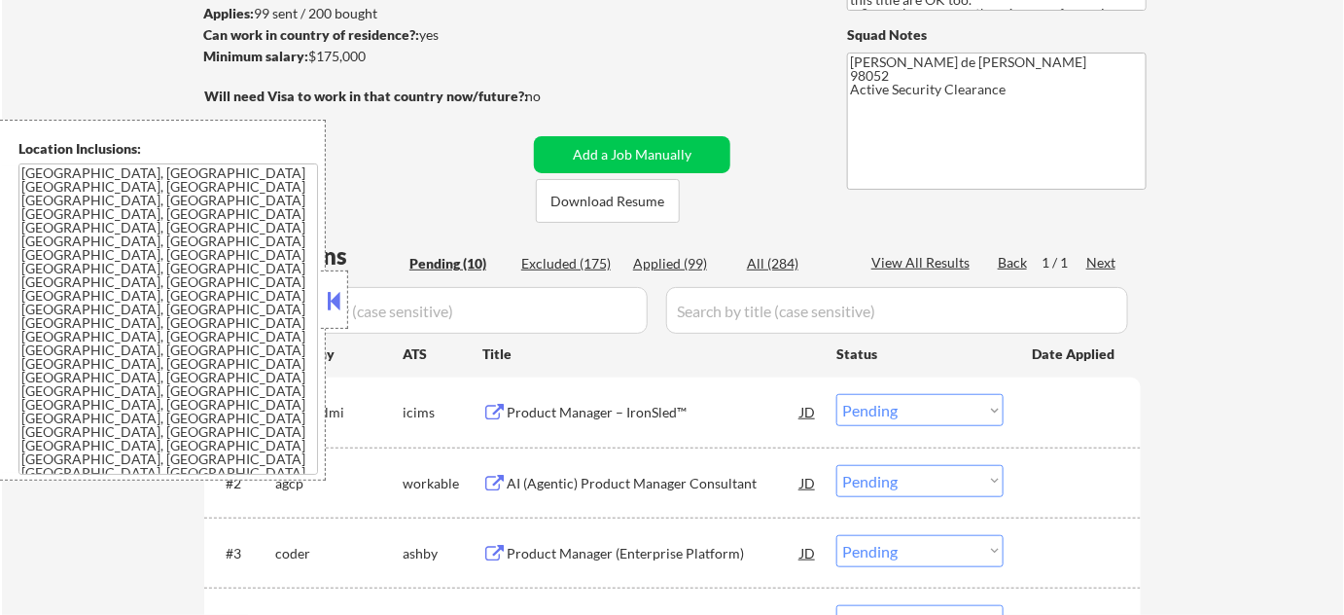
click at [332, 302] on button at bounding box center [334, 300] width 21 height 29
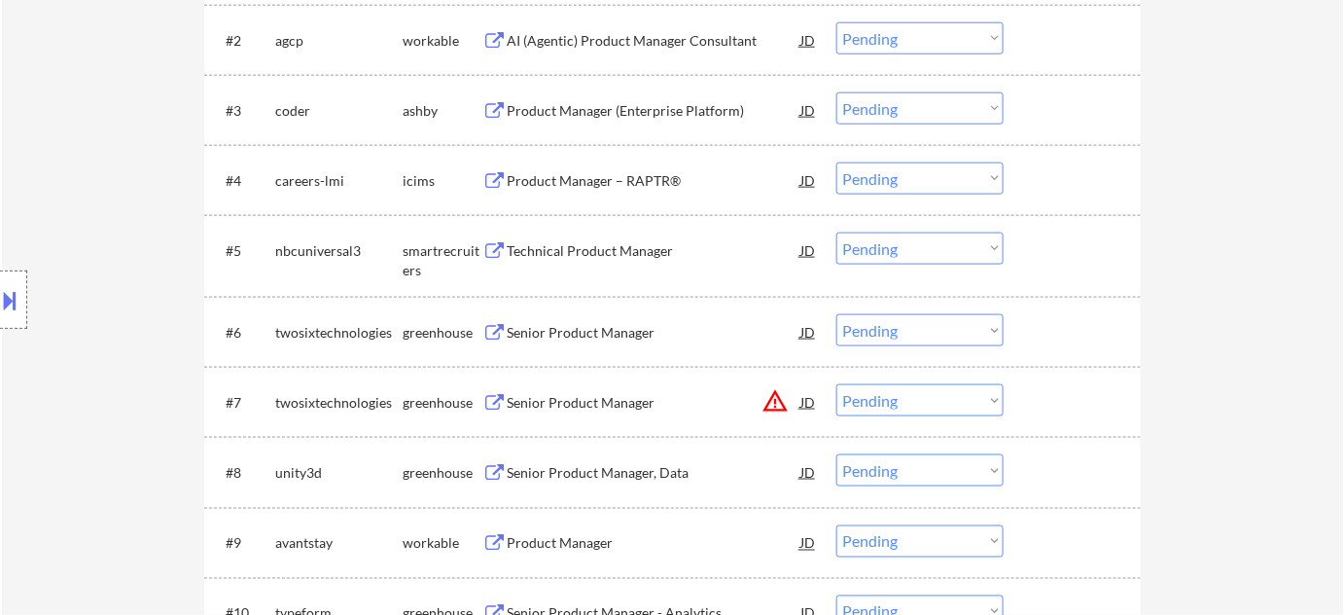
scroll to position [796, 0]
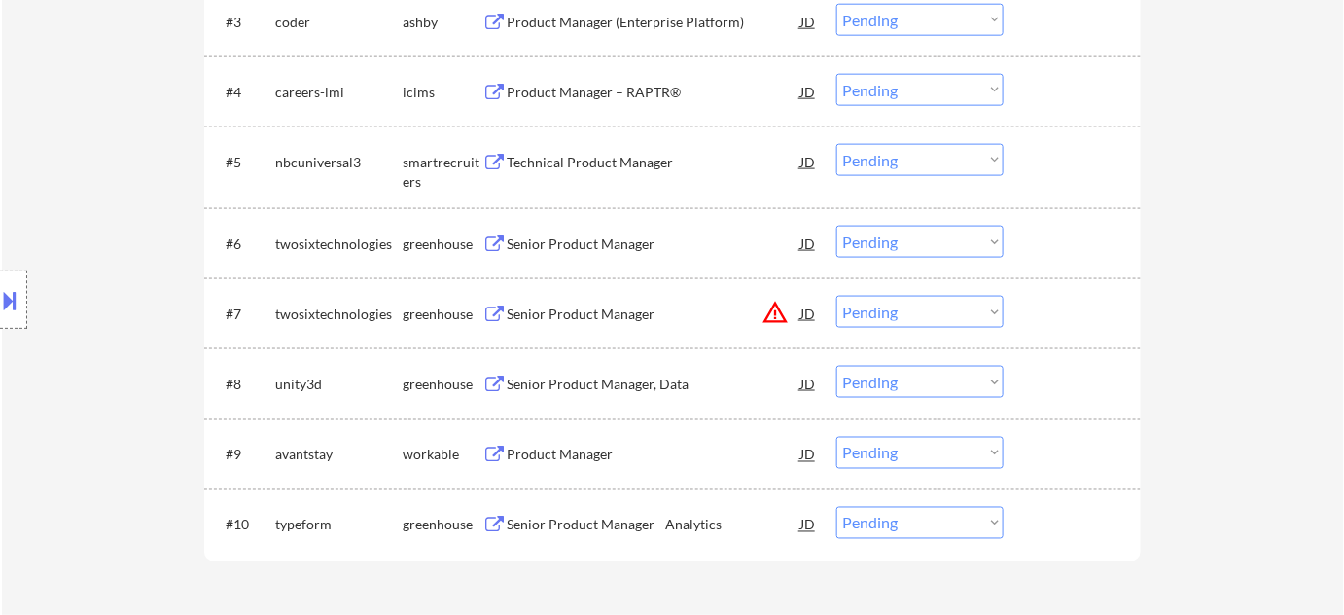
click at [607, 382] on div "Senior Product Manager, Data" at bounding box center [654, 383] width 294 height 19
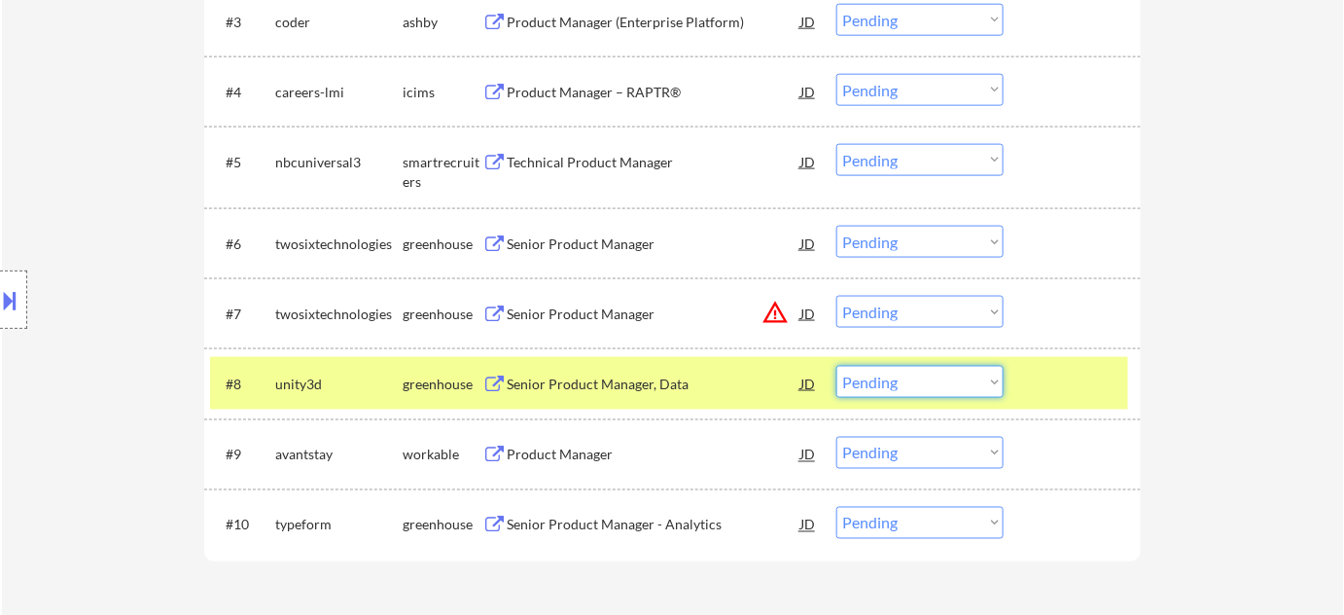
click at [880, 378] on select "Choose an option... Pending Applied Excluded (Questions) Excluded (Expired) Exc…" at bounding box center [919, 382] width 167 height 32
click at [836, 366] on select "Choose an option... Pending Applied Excluded (Questions) Excluded (Expired) Exc…" at bounding box center [919, 382] width 167 height 32
click at [561, 445] on div "Product Manager" at bounding box center [654, 454] width 294 height 19
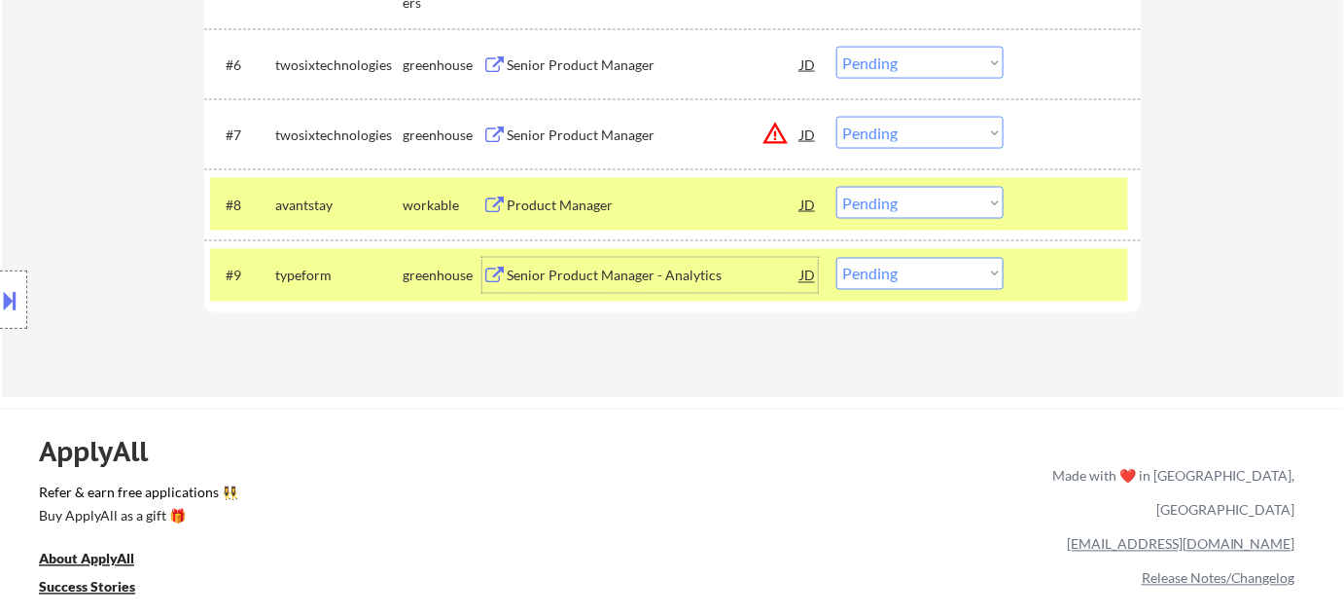
scroll to position [969, 0]
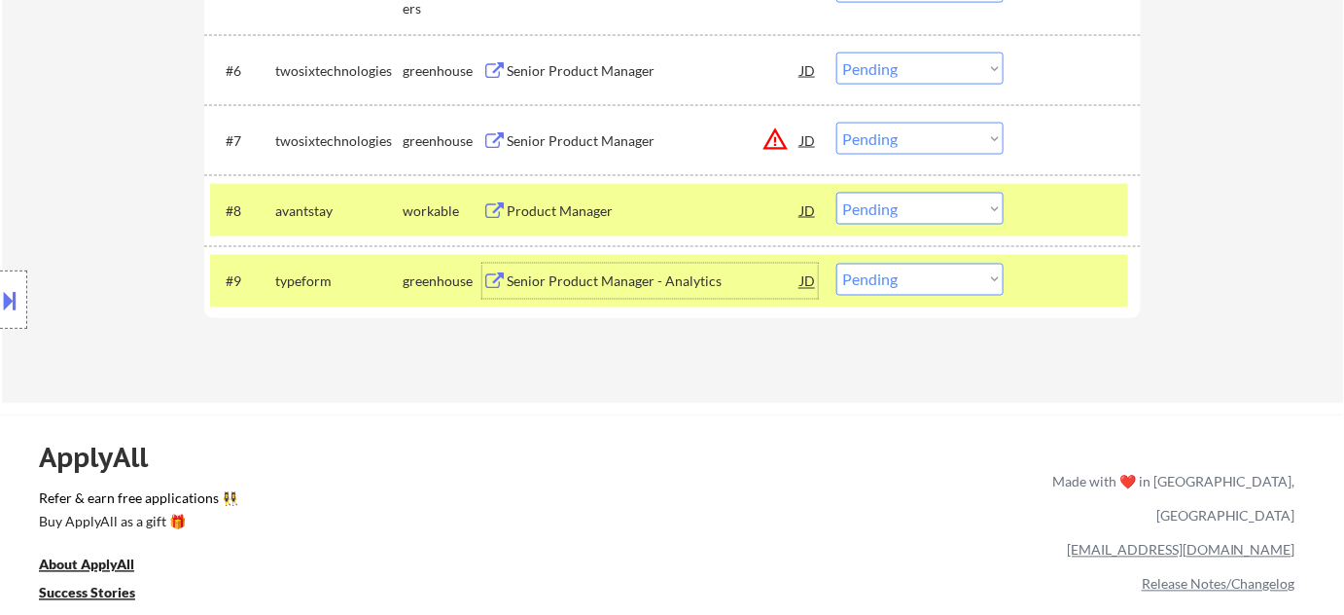
click at [967, 209] on select "Choose an option... Pending Applied Excluded (Questions) Excluded (Expired) Exc…" at bounding box center [919, 209] width 167 height 32
click at [836, 193] on select "Choose an option... Pending Applied Excluded (Questions) Excluded (Expired) Exc…" at bounding box center [919, 209] width 167 height 32
click at [645, 285] on div "Senior Product Manager - Analytics" at bounding box center [654, 281] width 294 height 19
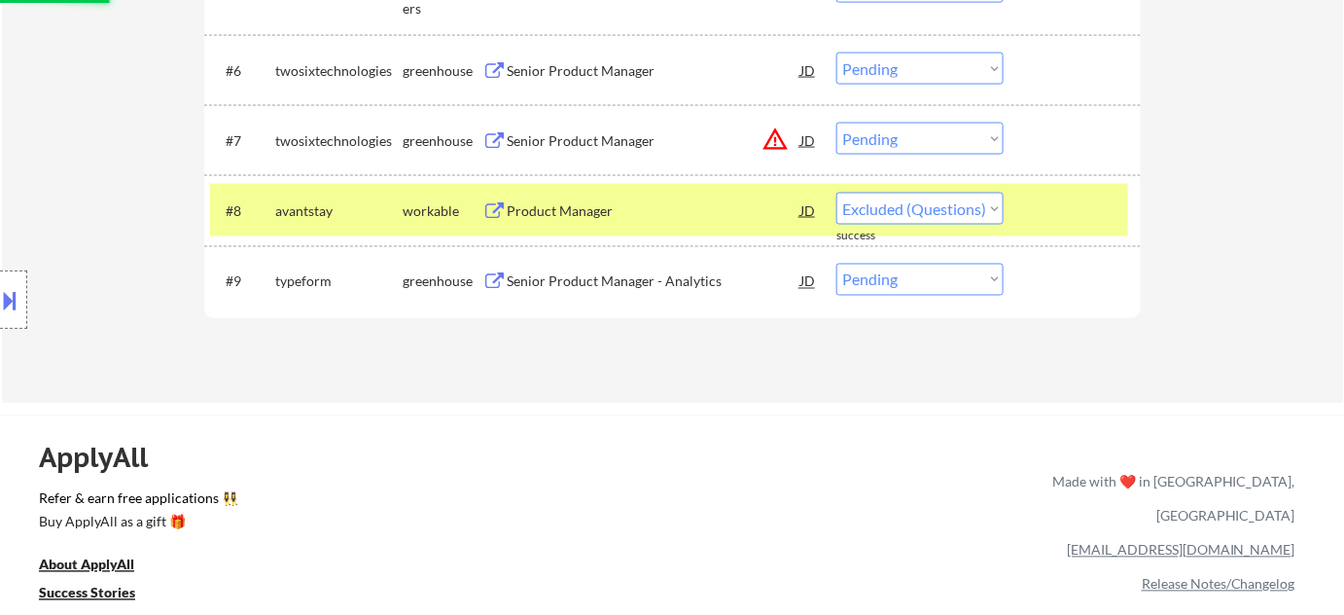
select select ""pending""
